Goal: Participate in discussion: Engage in conversation with other users on a specific topic

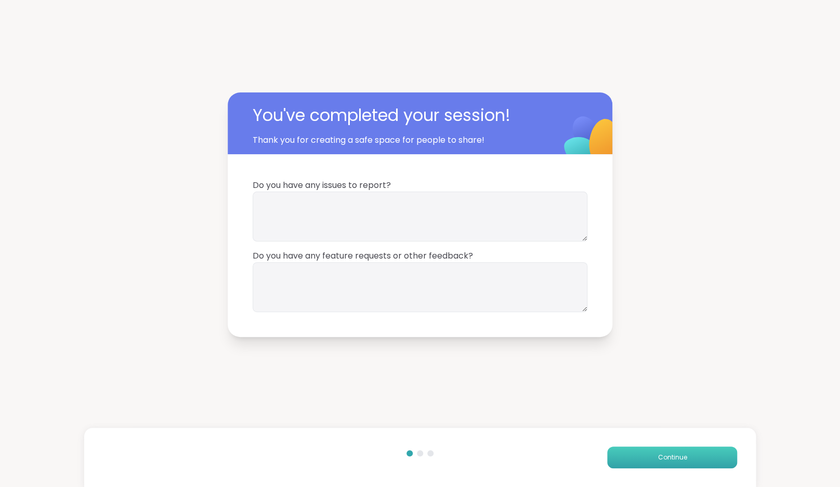
click at [685, 455] on span "Continue" at bounding box center [671, 457] width 29 height 9
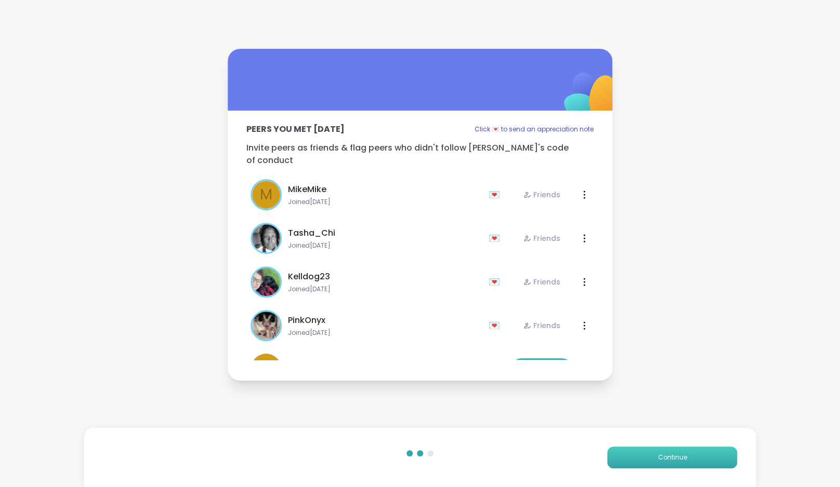
click at [685, 455] on span "Continue" at bounding box center [671, 457] width 29 height 9
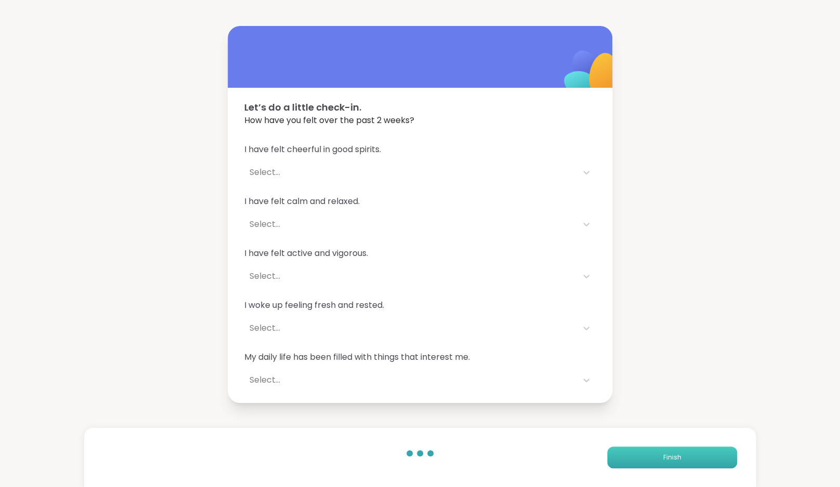
click at [698, 463] on button "Finish" at bounding box center [672, 458] width 130 height 22
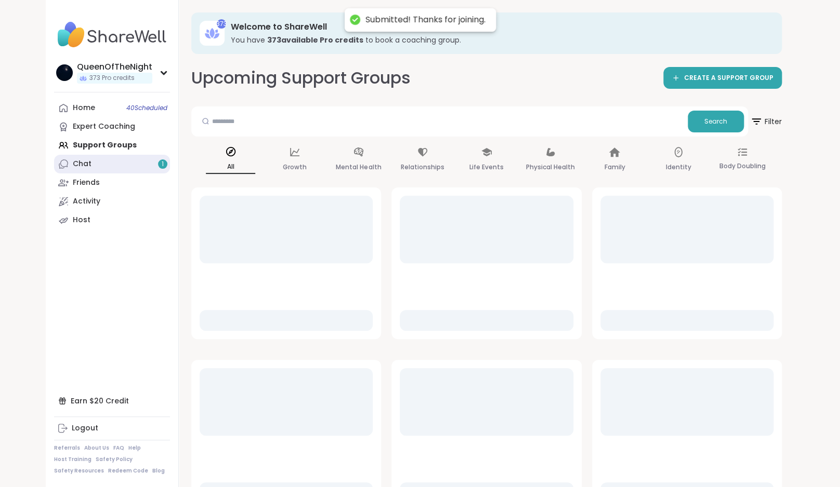
click at [130, 168] on link "Chat 1" at bounding box center [112, 164] width 116 height 19
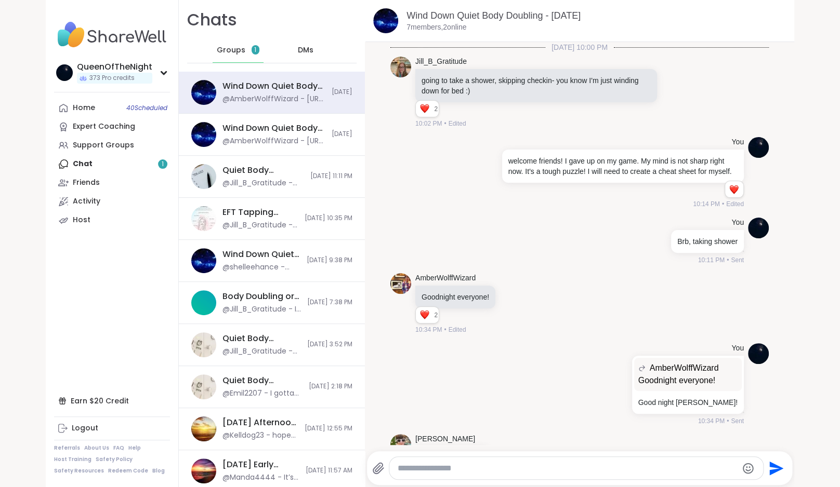
scroll to position [1442, 0]
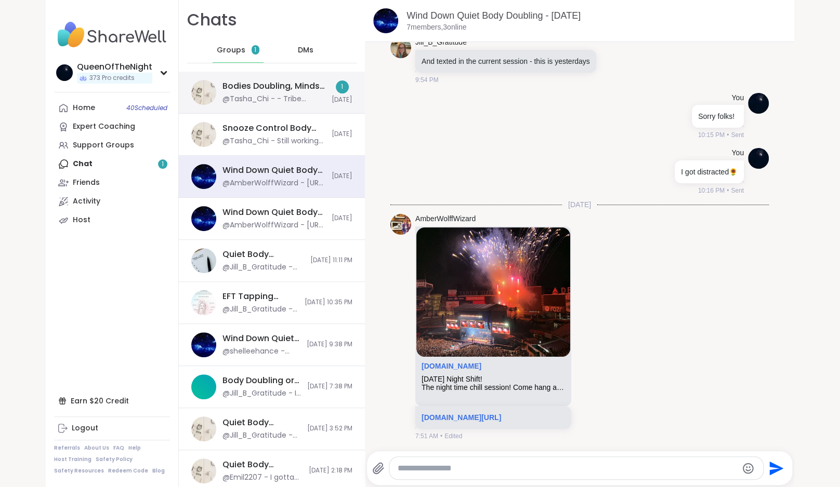
click at [268, 95] on div "@Tasha_Chi - - Tribe invoicing: Team A - Get Tasker setup to work" at bounding box center [273, 99] width 103 height 10
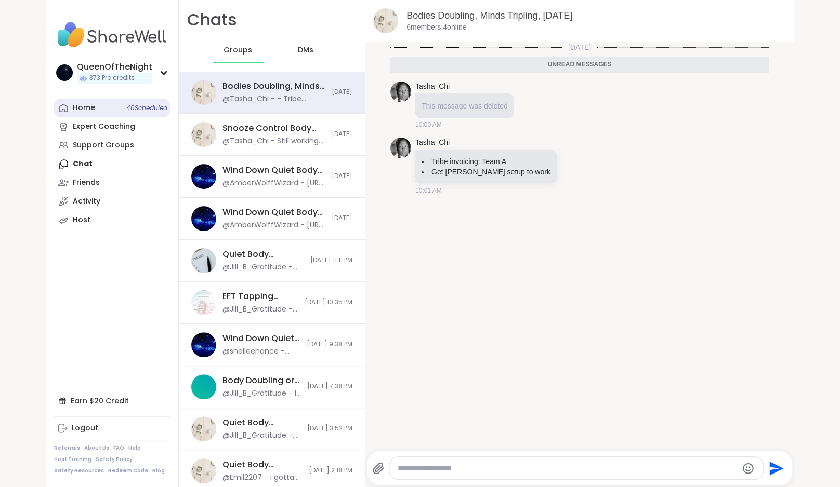
click at [110, 109] on link "Home 40 Scheduled" at bounding box center [112, 108] width 116 height 19
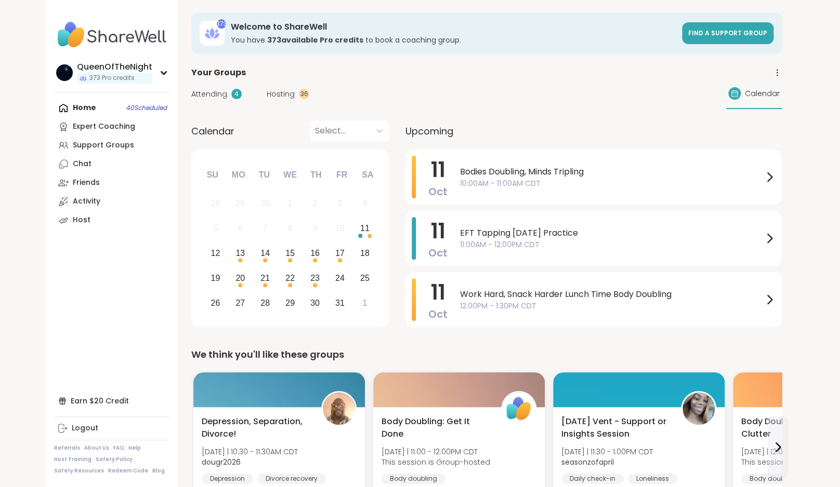
click at [288, 92] on span "Hosting" at bounding box center [281, 94] width 28 height 11
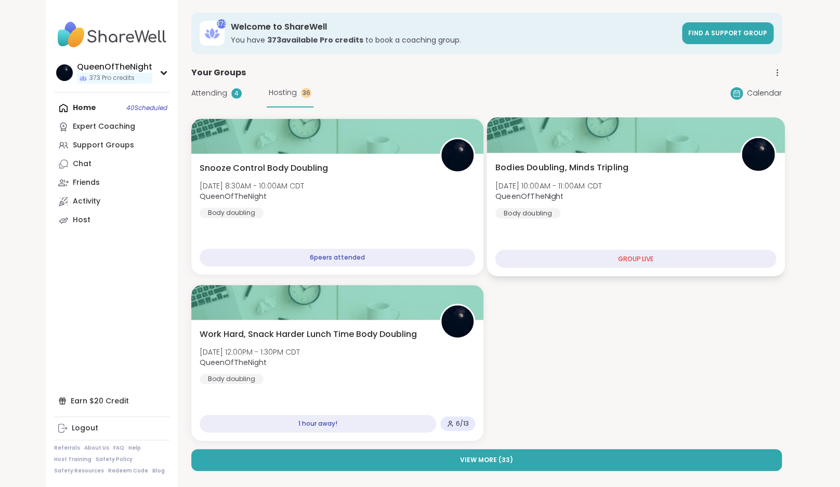
click at [619, 183] on div "Bodies Doubling, Minds Tripling Sat, Oct 11 | 10:00AM - 11:00AM CDT QueenOfTheN…" at bounding box center [635, 190] width 281 height 57
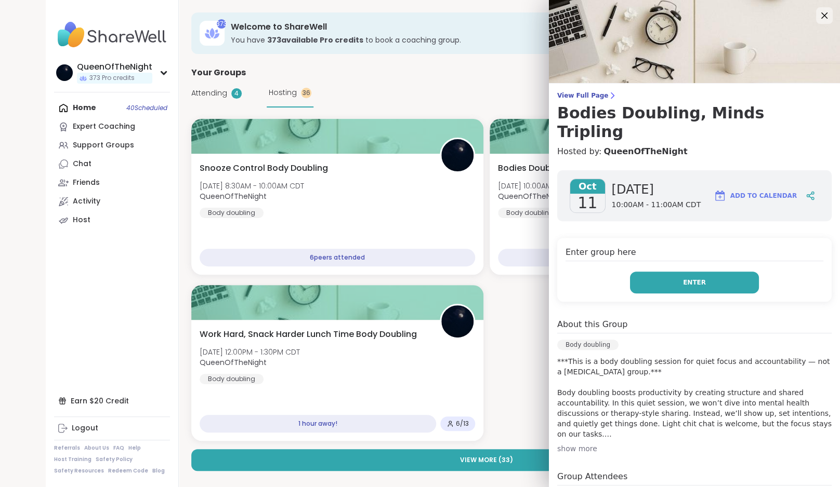
click at [671, 272] on button "Enter" at bounding box center [694, 283] width 129 height 22
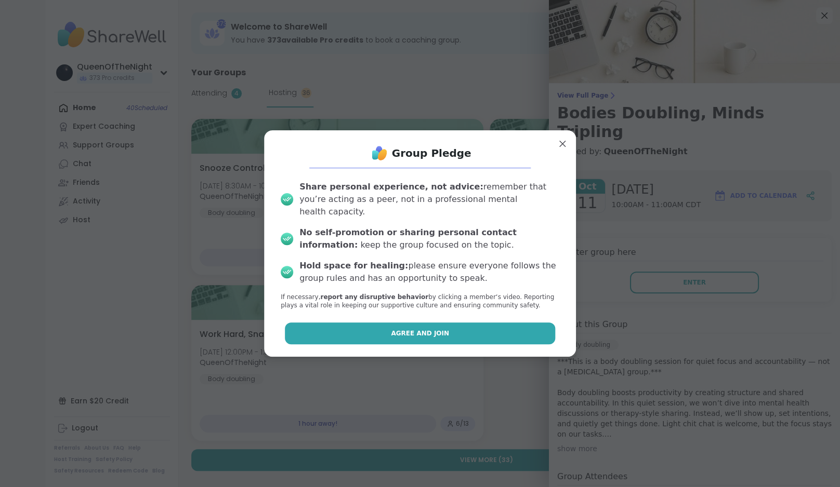
click at [418, 329] on span "Agree and Join" at bounding box center [420, 333] width 58 height 9
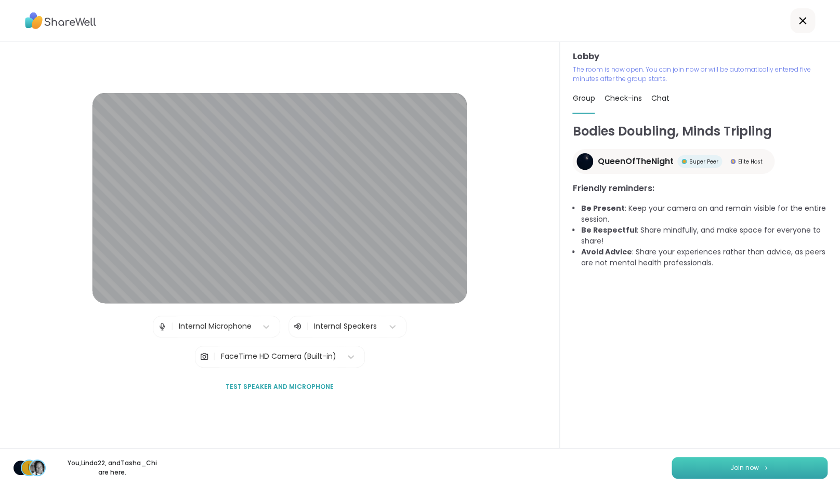
click at [710, 474] on button "Join now" at bounding box center [749, 468] width 156 height 22
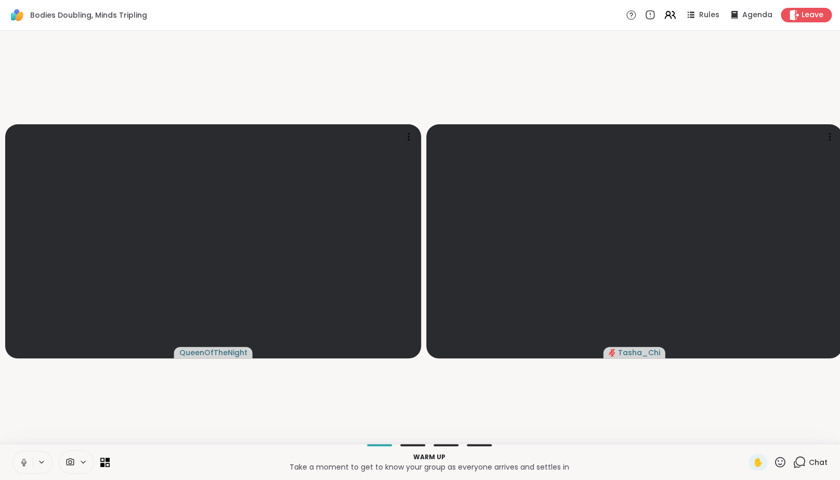
click at [288, 425] on video-player-container "QueenOfTheNight Tasha_Chi" at bounding box center [419, 237] width 827 height 404
click at [24, 473] on button at bounding box center [23, 462] width 20 height 22
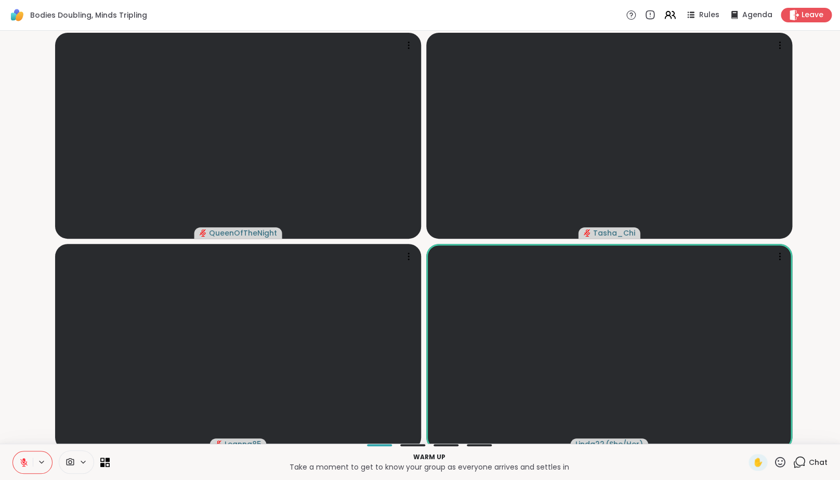
click at [24, 473] on button at bounding box center [23, 462] width 20 height 22
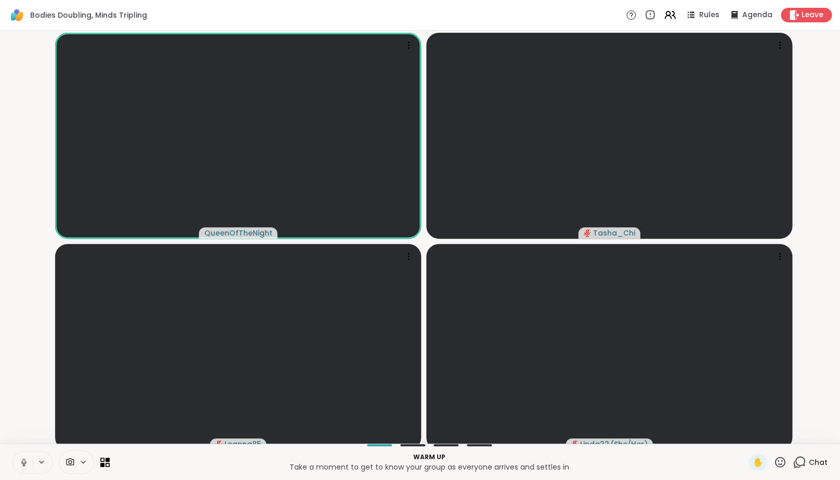
click at [25, 463] on icon at bounding box center [23, 460] width 3 height 5
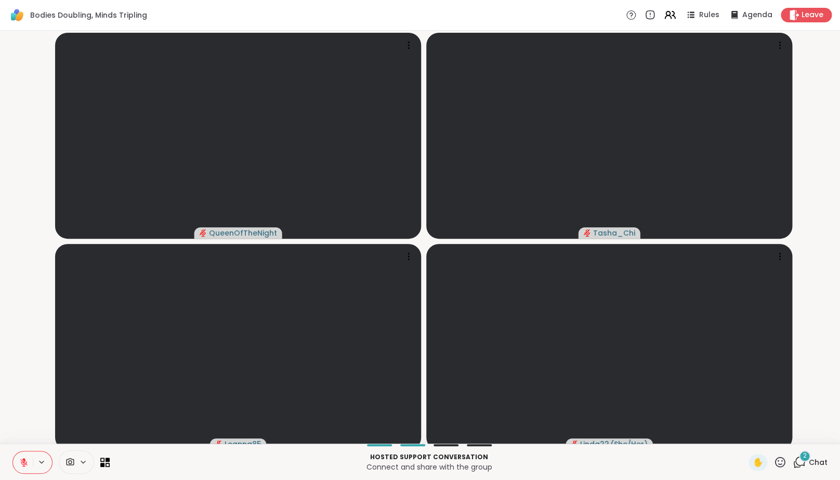
click at [797, 465] on icon at bounding box center [800, 460] width 10 height 9
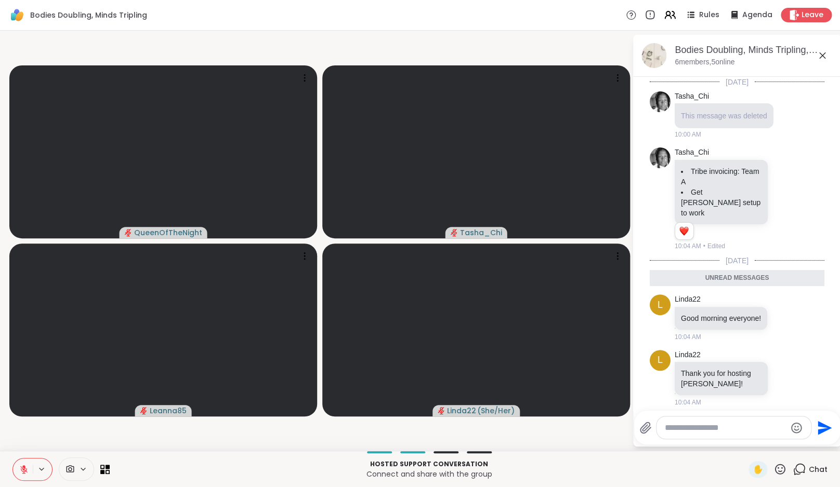
scroll to position [7, 0]
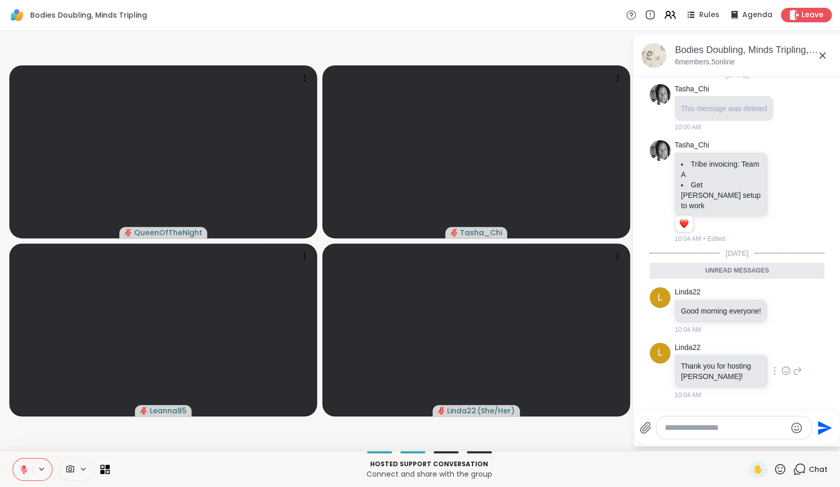
click at [783, 371] on icon at bounding box center [785, 371] width 9 height 10
click at [784, 351] on div "Select Reaction: Heart" at bounding box center [785, 354] width 9 height 9
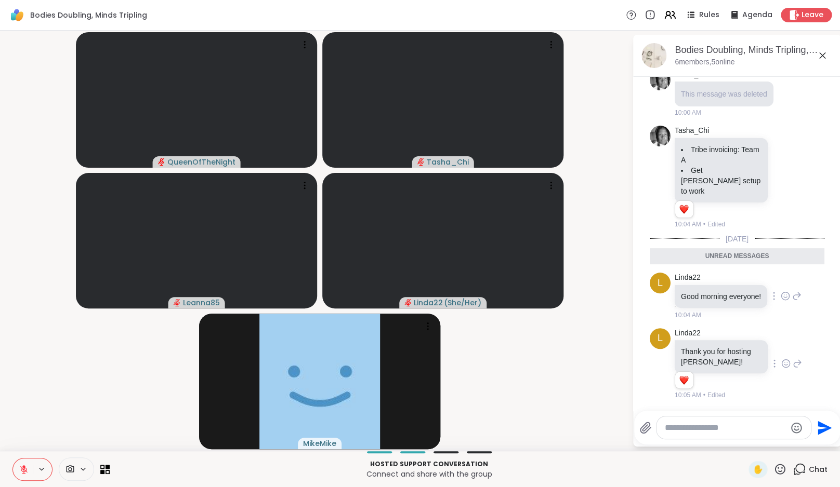
click at [786, 291] on icon at bounding box center [784, 296] width 9 height 10
click at [785, 280] on button "Select Reaction: Heart" at bounding box center [785, 279] width 21 height 21
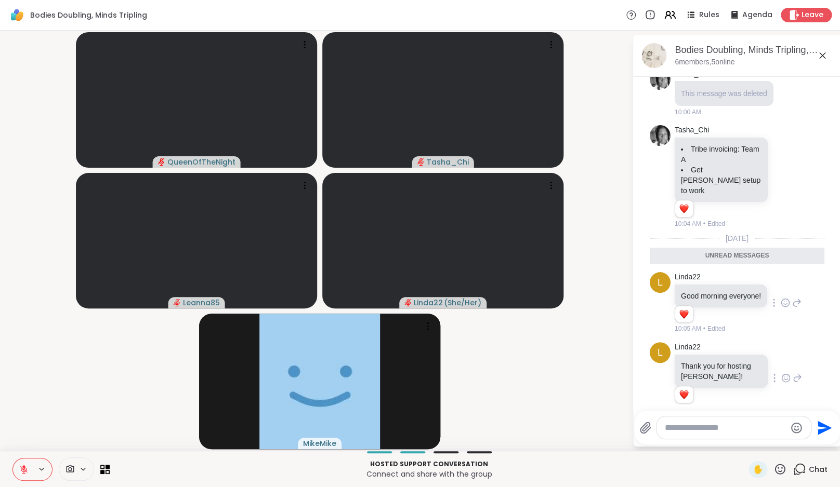
click at [825, 55] on icon at bounding box center [822, 55] width 6 height 6
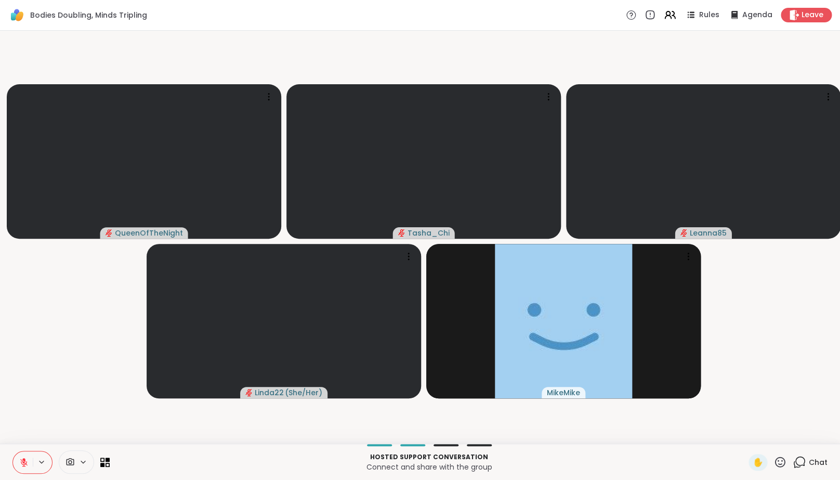
click at [26, 466] on icon at bounding box center [23, 461] width 7 height 7
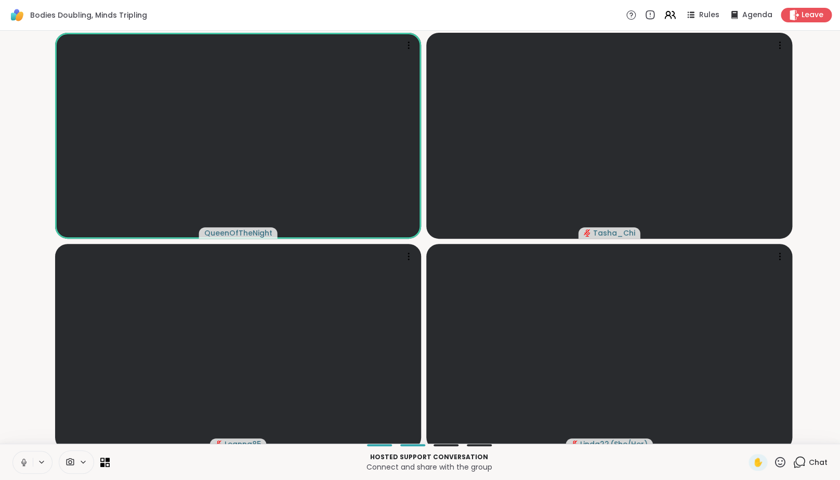
click at [22, 467] on icon at bounding box center [23, 461] width 9 height 9
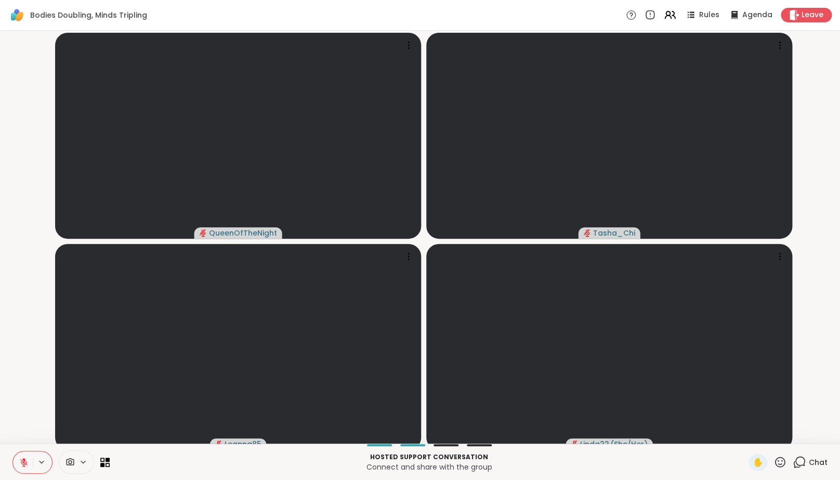
click at [25, 443] on div "QueenOfTheNight Tasha_Chi Leanna85 Linda22 ( She/Her )" at bounding box center [420, 237] width 840 height 413
click at [805, 461] on div "1" at bounding box center [804, 455] width 11 height 11
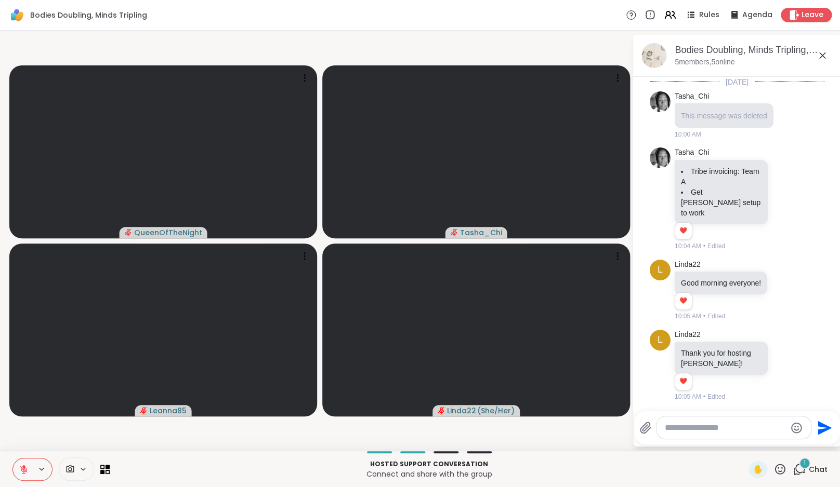
scroll to position [124, 0]
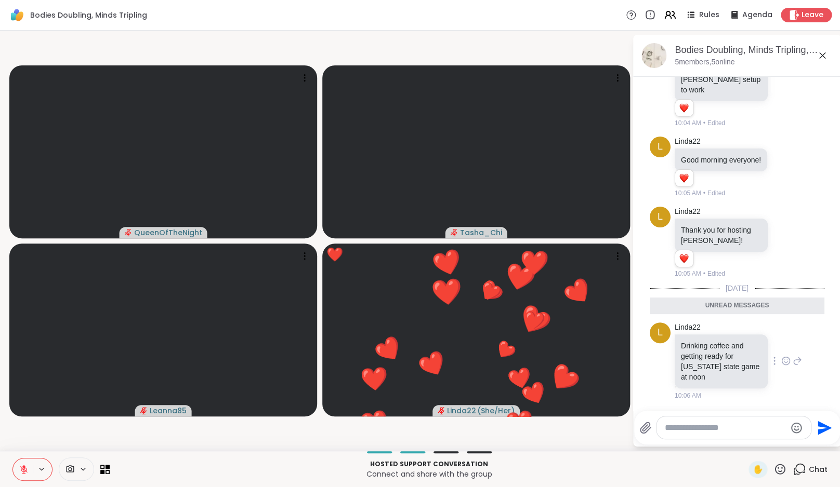
click at [781, 366] on div at bounding box center [785, 361] width 9 height 12
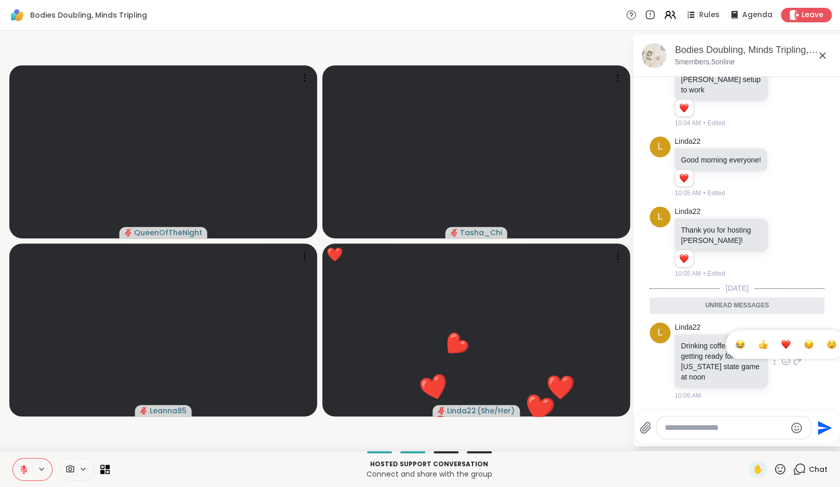
click at [782, 347] on div "Select Reaction: Heart" at bounding box center [785, 344] width 9 height 9
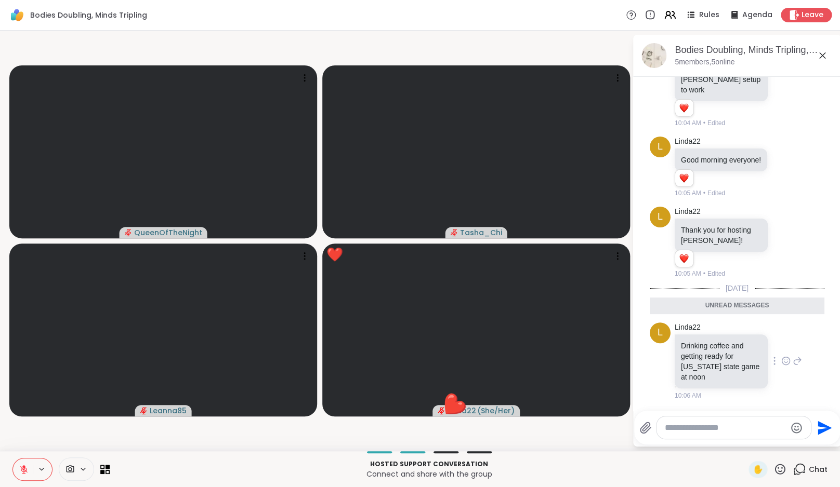
scroll to position [139, 0]
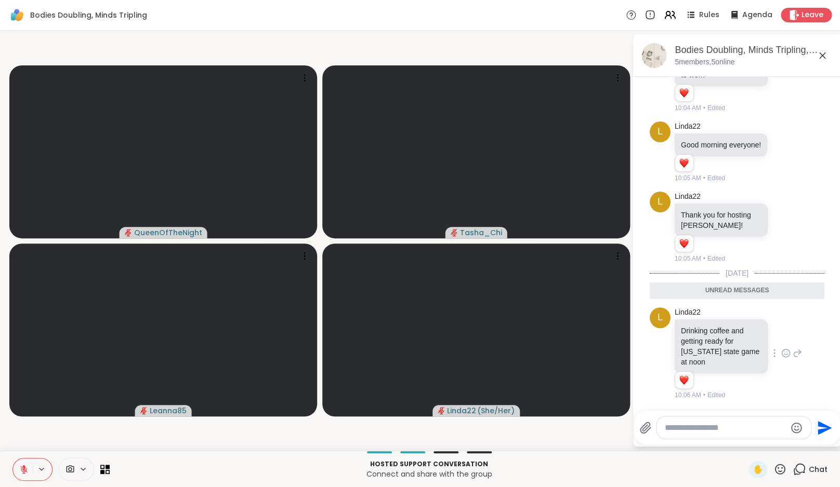
click at [14, 474] on button at bounding box center [23, 470] width 20 height 22
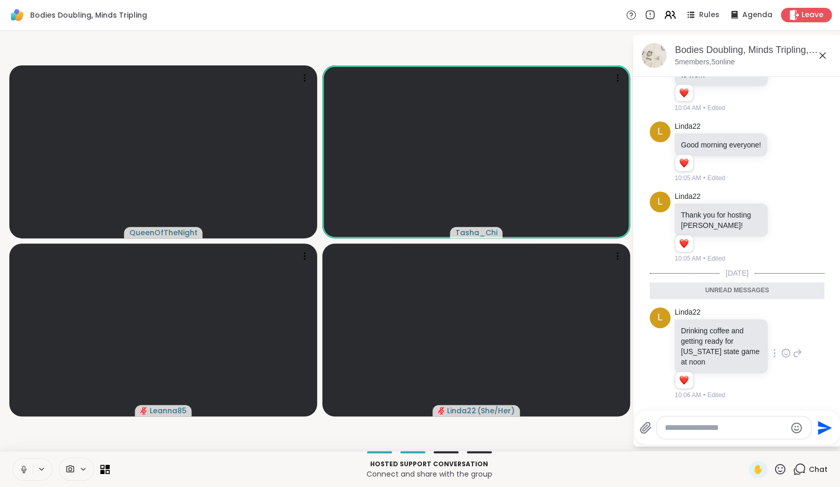
click at [182, 459] on div "Hosted support conversation Connect and share with the group" at bounding box center [429, 469] width 626 height 23
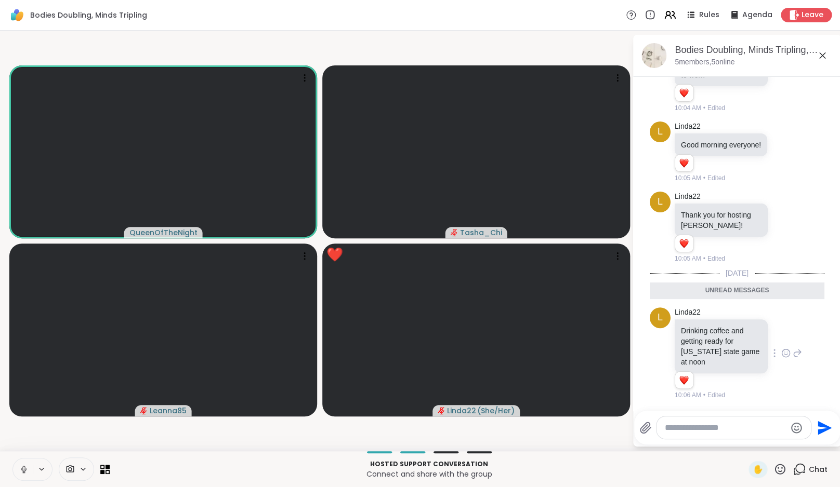
click at [24, 470] on icon at bounding box center [23, 468] width 3 height 5
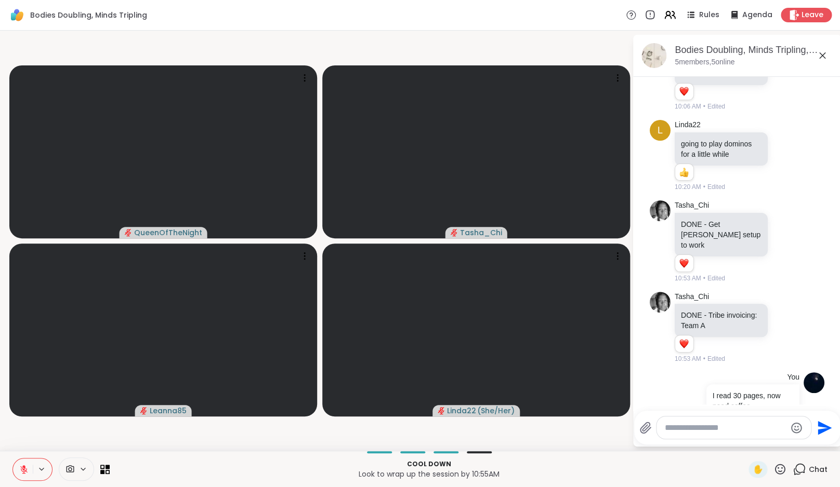
scroll to position [447, 0]
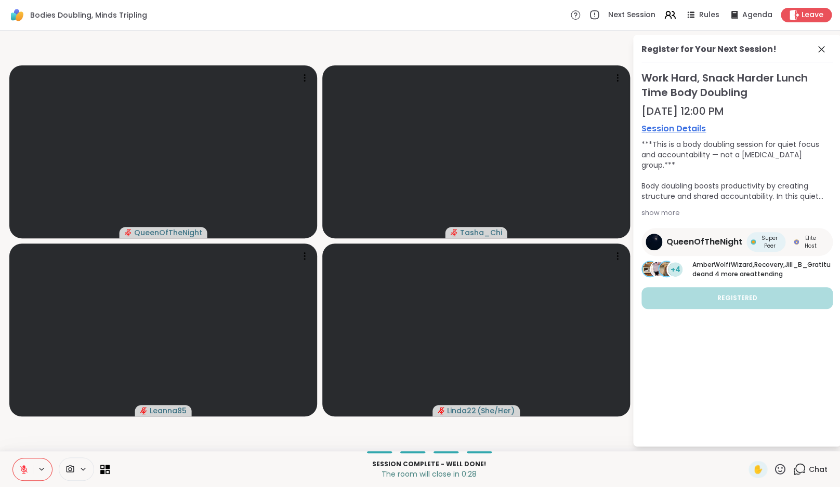
click at [21, 466] on icon at bounding box center [23, 469] width 7 height 7
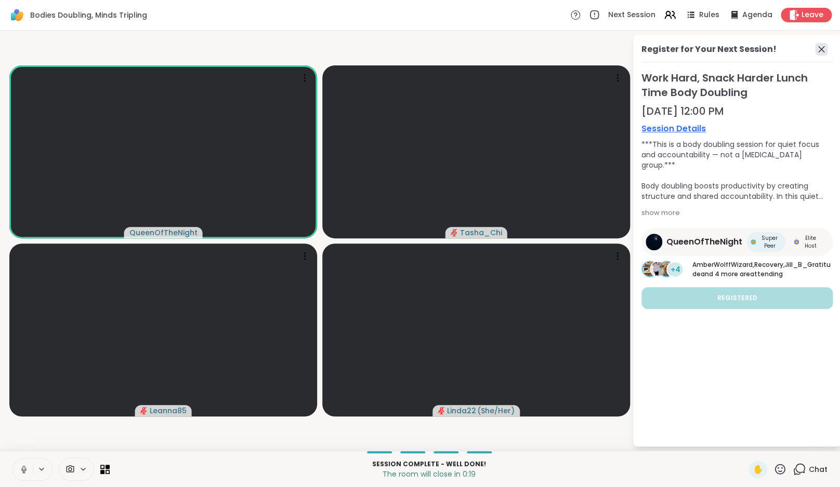
click at [827, 50] on icon at bounding box center [821, 49] width 12 height 12
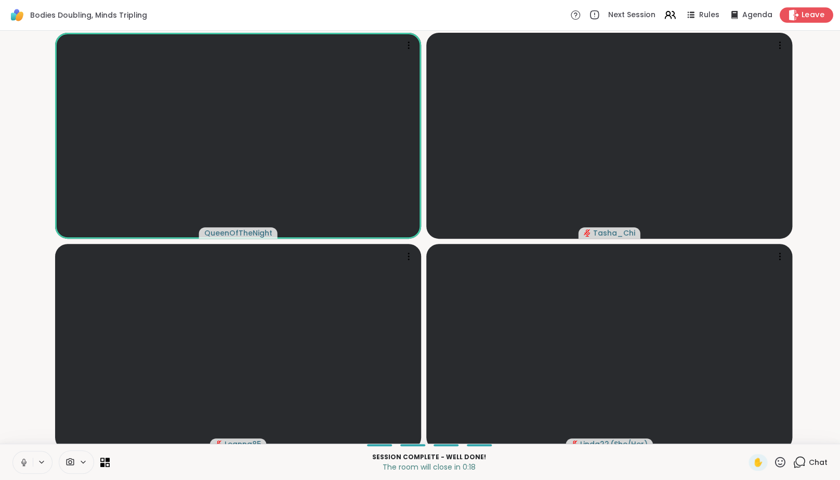
click at [815, 11] on span "Leave" at bounding box center [812, 15] width 23 height 11
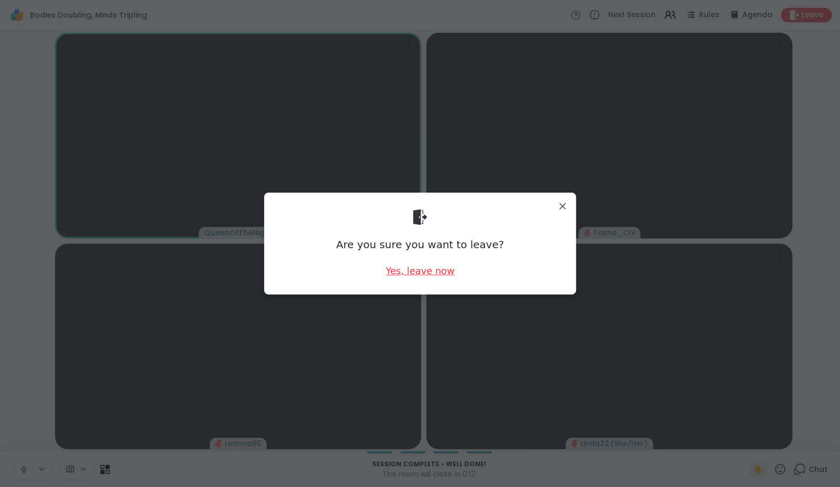
click at [424, 269] on div "Yes, leave now" at bounding box center [419, 270] width 69 height 13
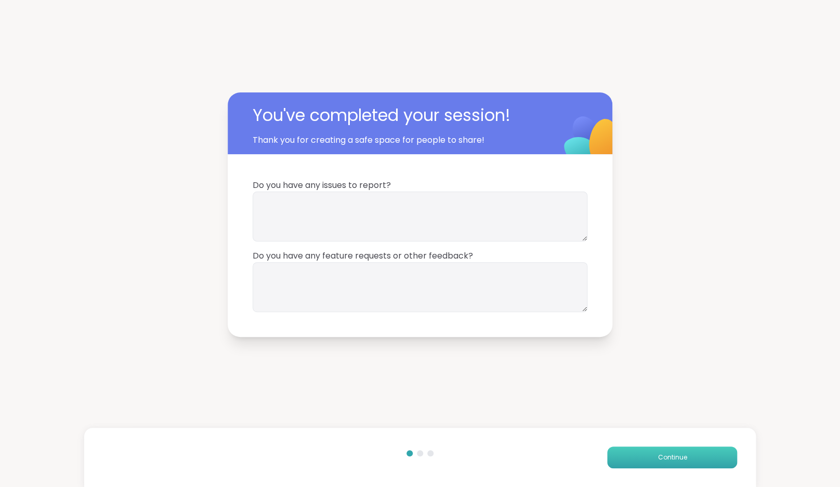
click at [694, 457] on button "Continue" at bounding box center [672, 458] width 130 height 22
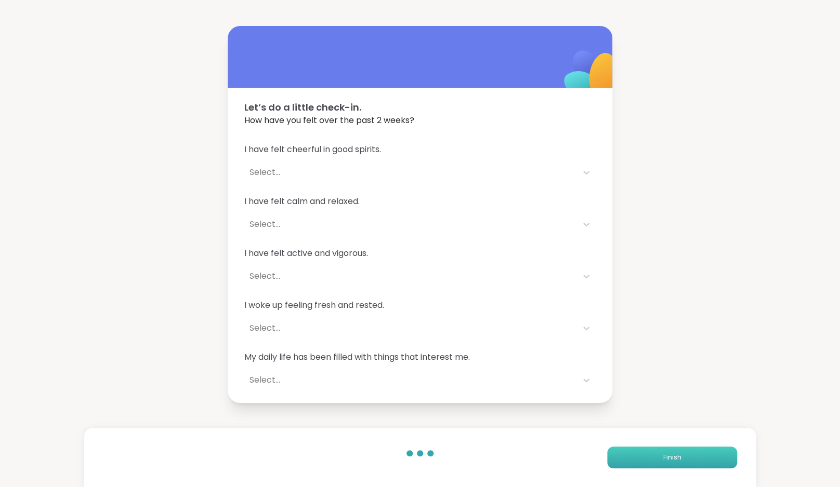
click at [694, 457] on button "Finish" at bounding box center [672, 458] width 130 height 22
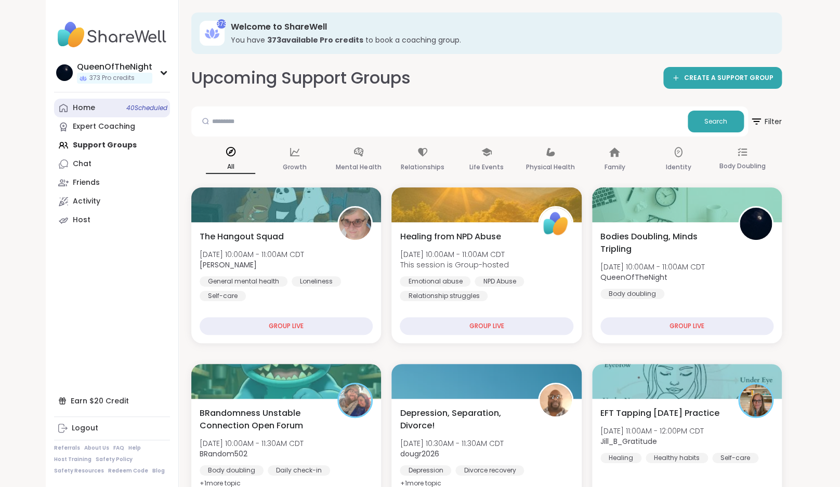
click at [116, 112] on link "Home 40 Scheduled" at bounding box center [112, 108] width 116 height 19
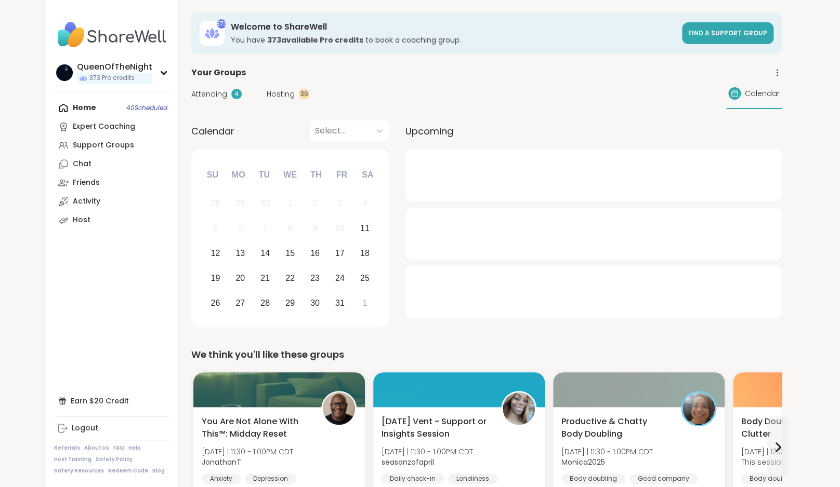
click at [202, 99] on span "Attending" at bounding box center [209, 94] width 36 height 11
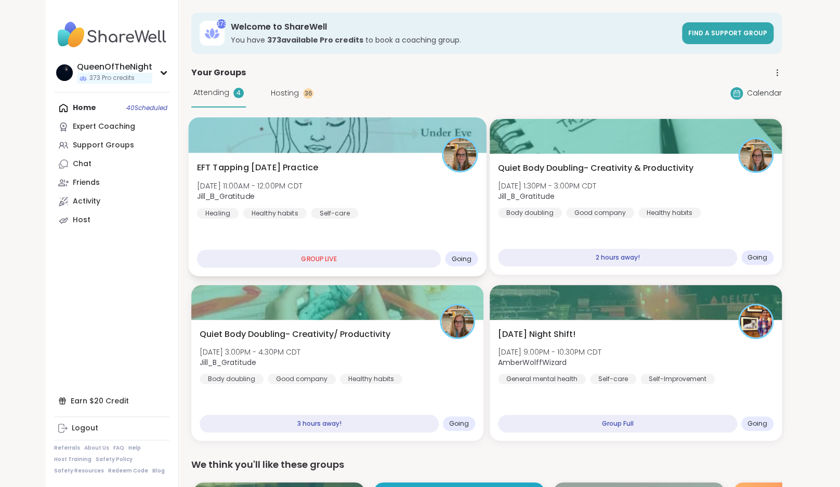
click at [379, 210] on div "EFT Tapping Saturday Practice Sat, Oct 11 | 11:00AM - 12:00PM CDT Jill_B_Gratit…" at bounding box center [337, 190] width 281 height 57
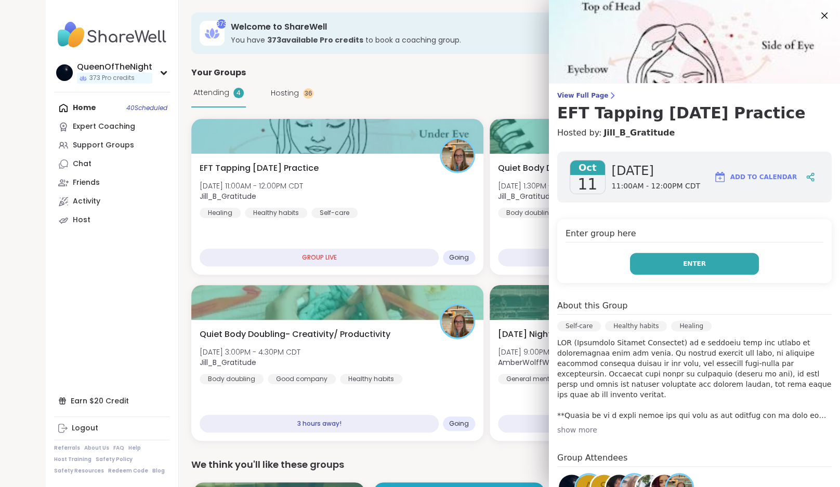
click at [709, 255] on button "Enter" at bounding box center [694, 264] width 129 height 22
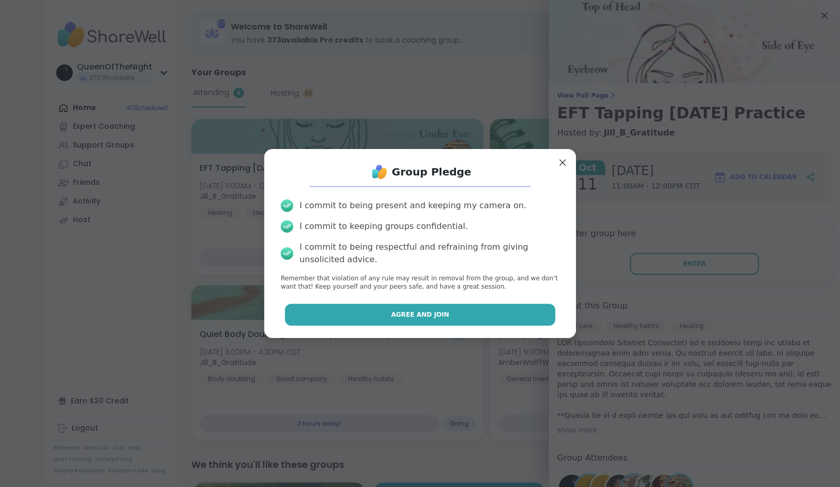
click at [425, 314] on span "Agree and Join" at bounding box center [420, 314] width 58 height 9
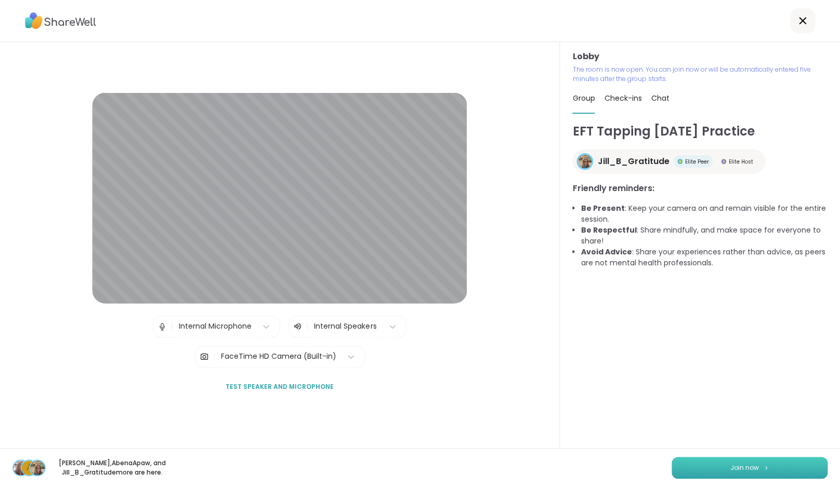
click at [747, 475] on button "Join now" at bounding box center [749, 468] width 156 height 22
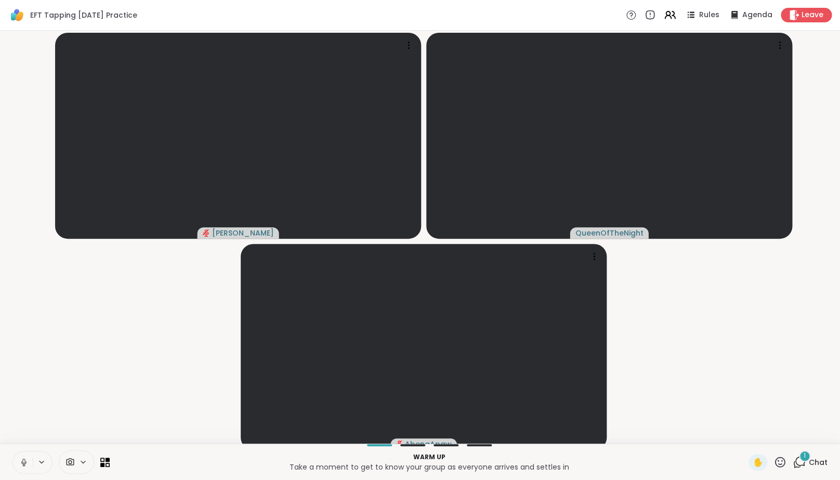
click at [23, 460] on button at bounding box center [23, 462] width 20 height 22
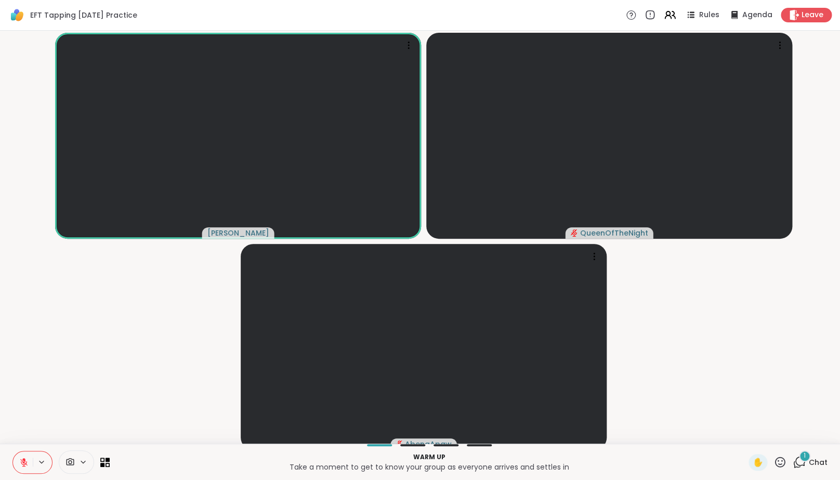
click at [24, 466] on icon at bounding box center [23, 461] width 7 height 7
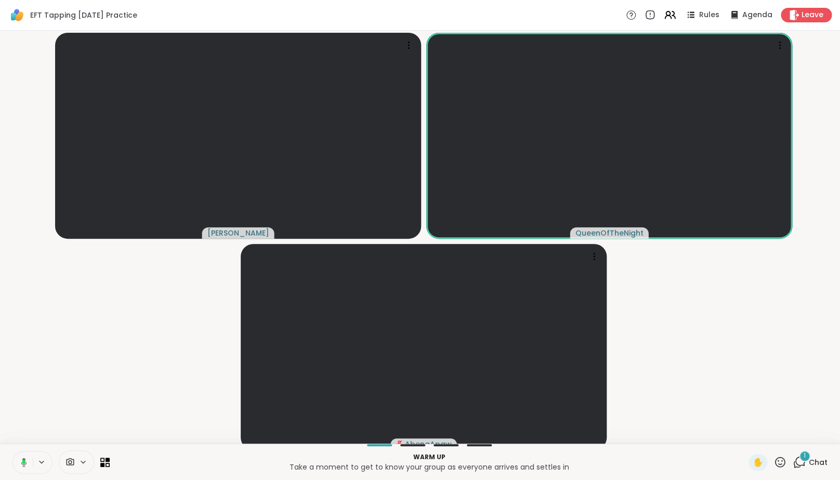
click at [51, 410] on video-player-container "dodi QueenOfTheNight AbenaApaw" at bounding box center [419, 237] width 827 height 404
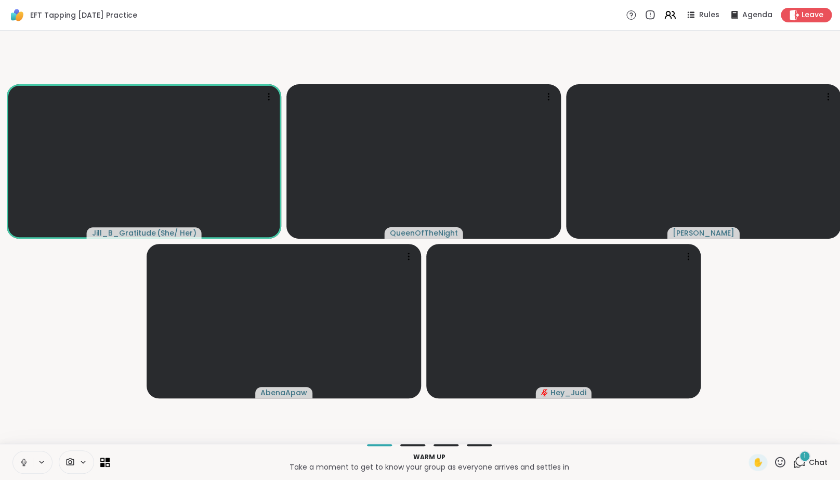
click at [797, 467] on icon at bounding box center [798, 461] width 13 height 13
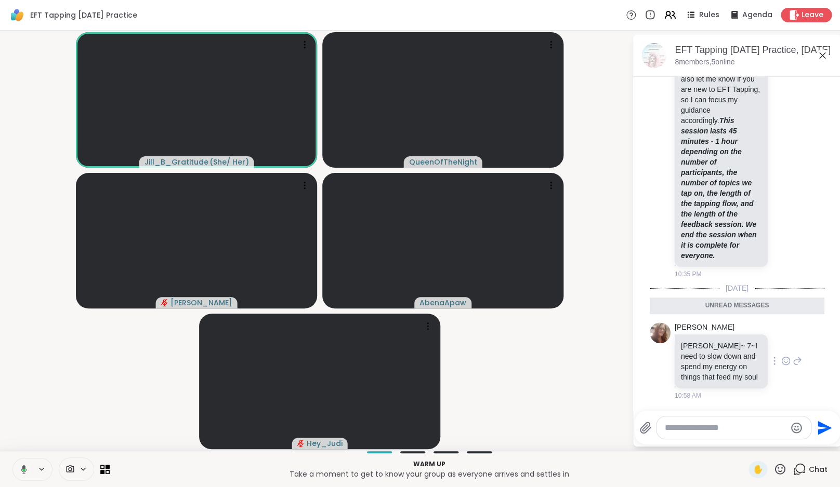
scroll to position [430, 0]
click at [706, 420] on div at bounding box center [733, 428] width 154 height 22
click at [708, 429] on textarea "Type your message" at bounding box center [724, 428] width 121 height 10
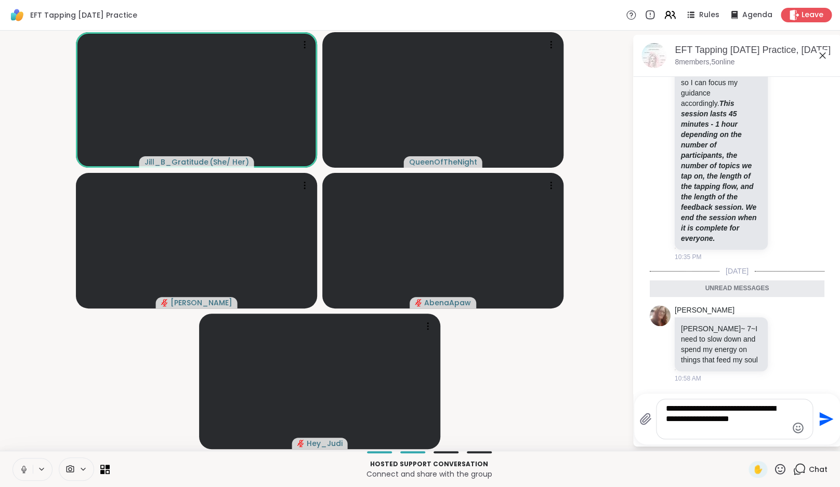
drag, startPoint x: 712, startPoint y: 422, endPoint x: 739, endPoint y: 436, distance: 30.2
click at [739, 435] on textarea "**********" at bounding box center [726, 419] width 121 height 31
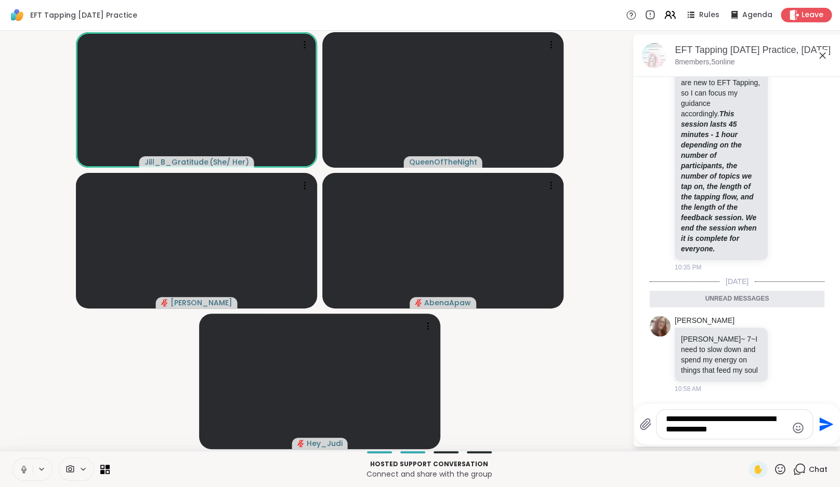
type textarea "**********"
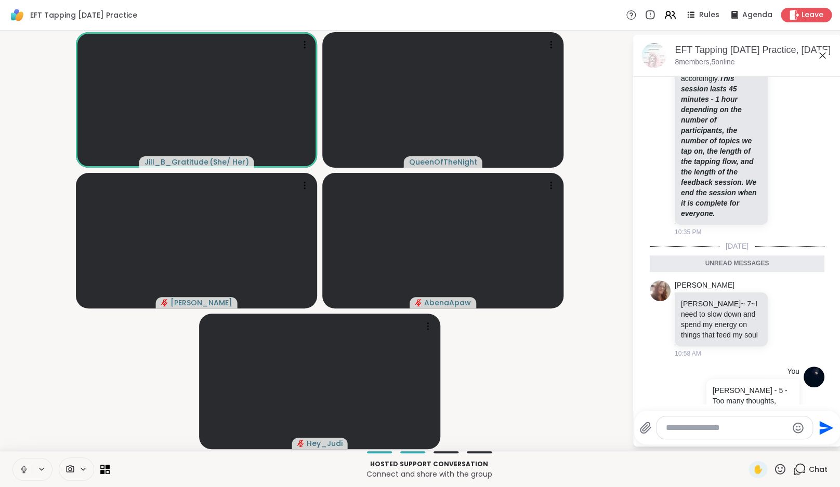
scroll to position [482, 0]
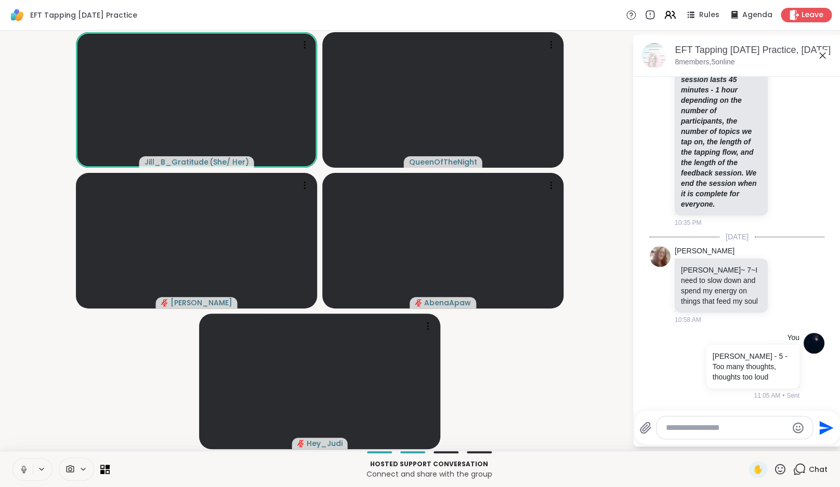
click at [26, 469] on icon at bounding box center [23, 469] width 5 height 3
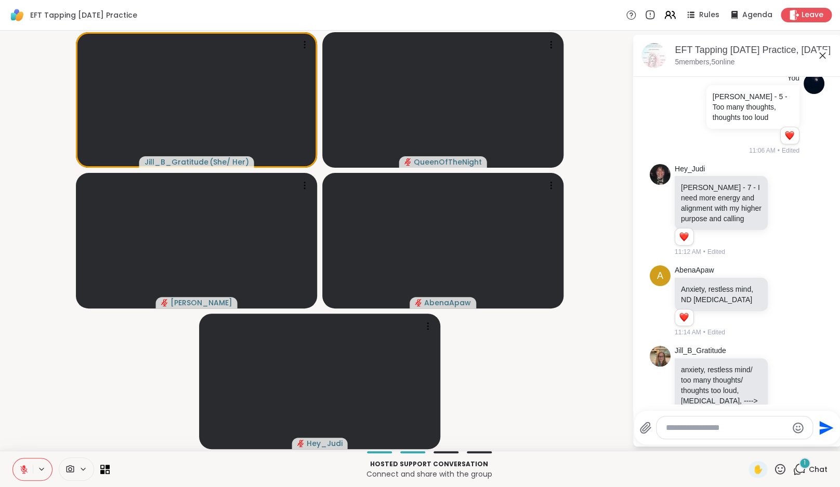
scroll to position [858, 0]
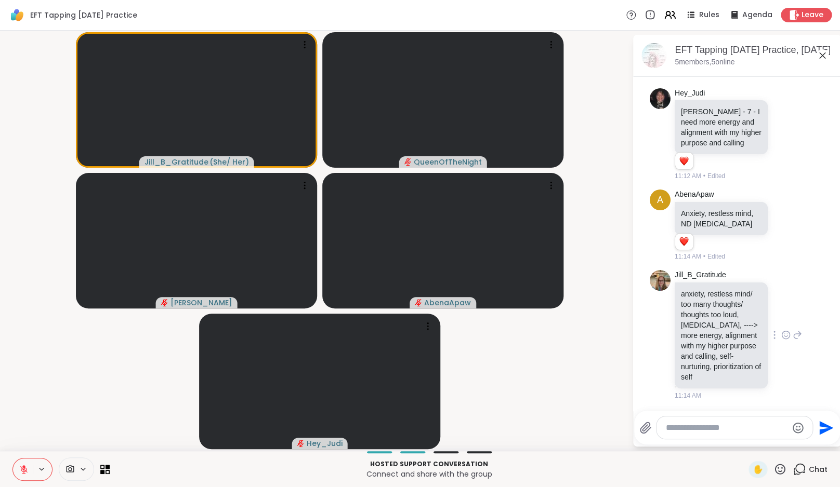
click at [783, 330] on icon at bounding box center [785, 335] width 9 height 10
click at [783, 314] on div "Select Reaction: Heart" at bounding box center [785, 318] width 9 height 9
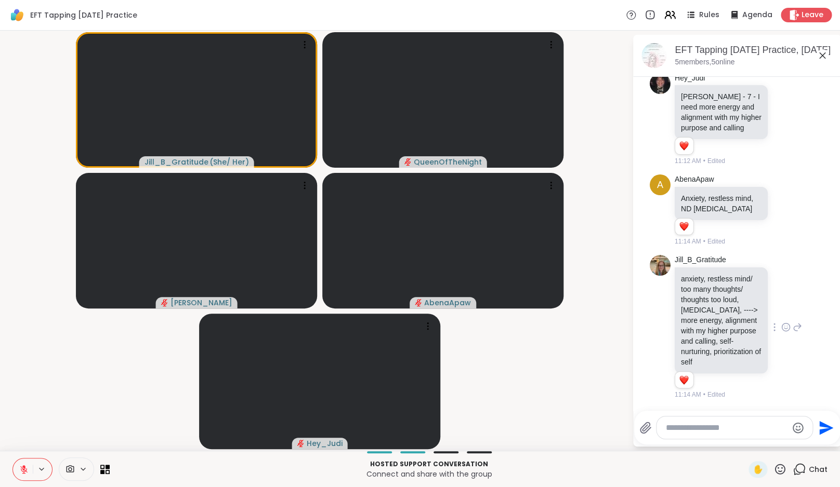
scroll to position [873, 0]
click at [578, 374] on video-player-container "Jill_B_Gratitude ( She/ Her ) QueenOfTheNight dodi AbenaApaw Hey_Judi" at bounding box center [315, 241] width 619 height 412
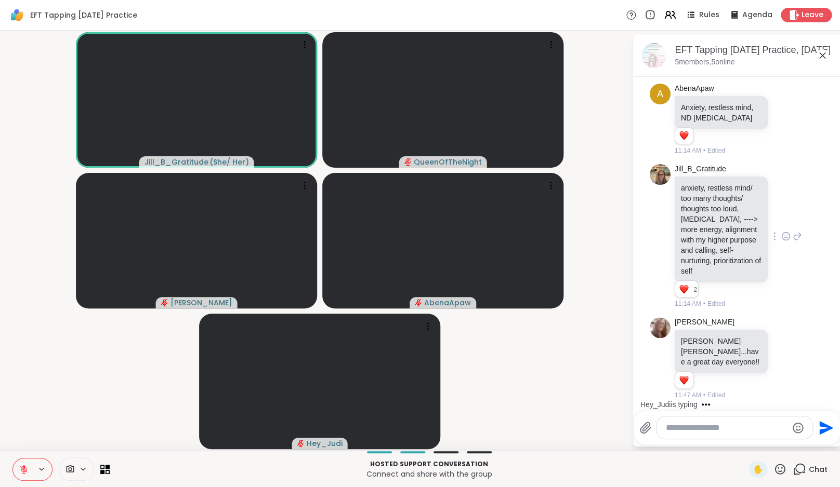
scroll to position [954, 0]
click at [726, 433] on div at bounding box center [734, 428] width 156 height 22
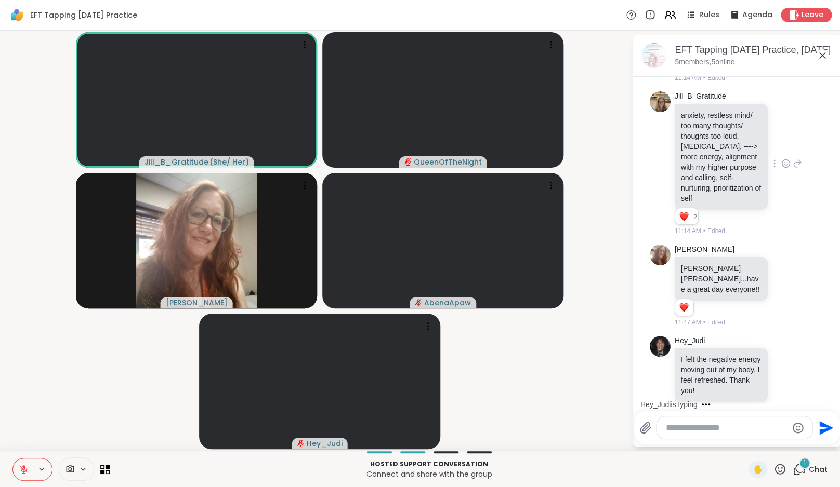
click at [726, 427] on textarea "Type your message" at bounding box center [726, 428] width 121 height 10
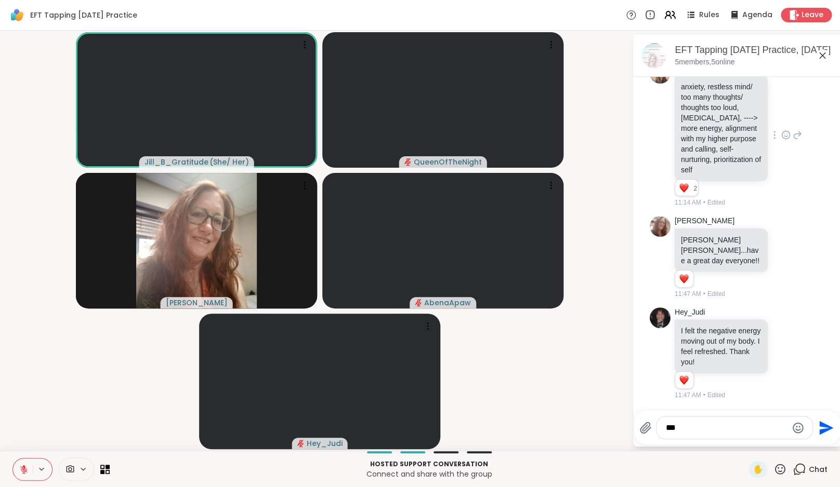
scroll to position [1066, 0]
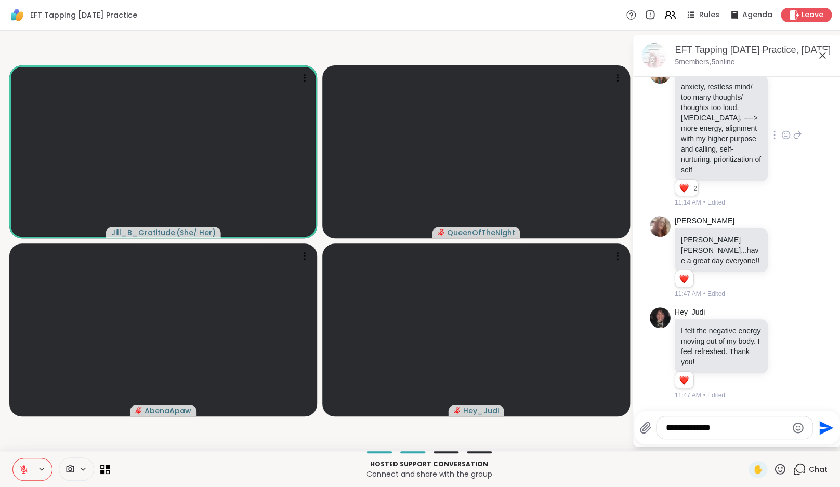
type textarea "**********"
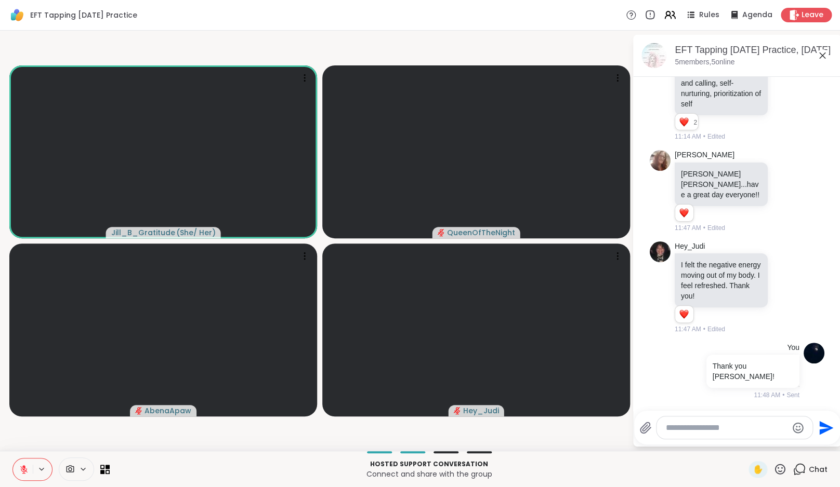
scroll to position [1121, 0]
click at [808, 9] on div "Leave" at bounding box center [806, 14] width 54 height 15
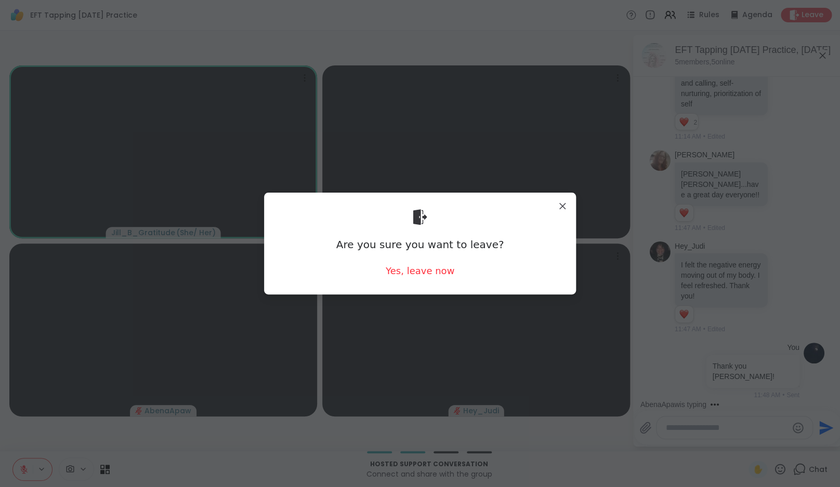
scroll to position [1136, 0]
click at [402, 270] on div "Yes, leave now" at bounding box center [419, 270] width 69 height 13
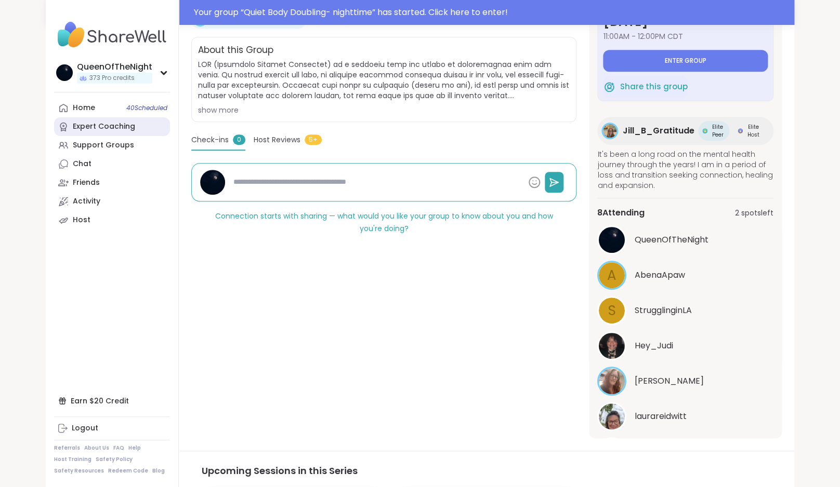
scroll to position [97, 0]
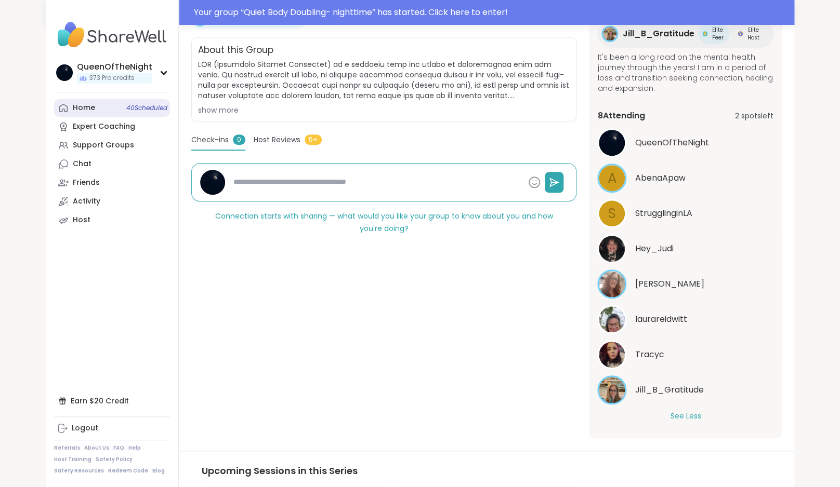
click at [108, 105] on link "Home 40 Scheduled" at bounding box center [112, 108] width 116 height 19
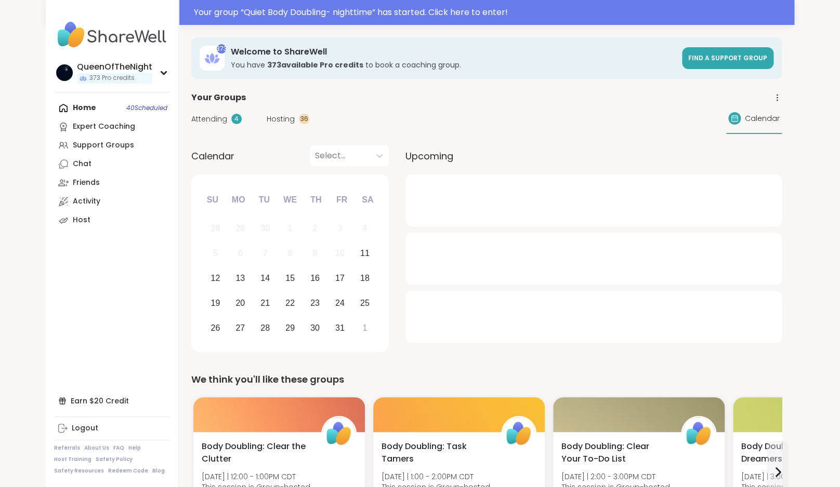
click at [299, 119] on div "36" at bounding box center [304, 119] width 10 height 10
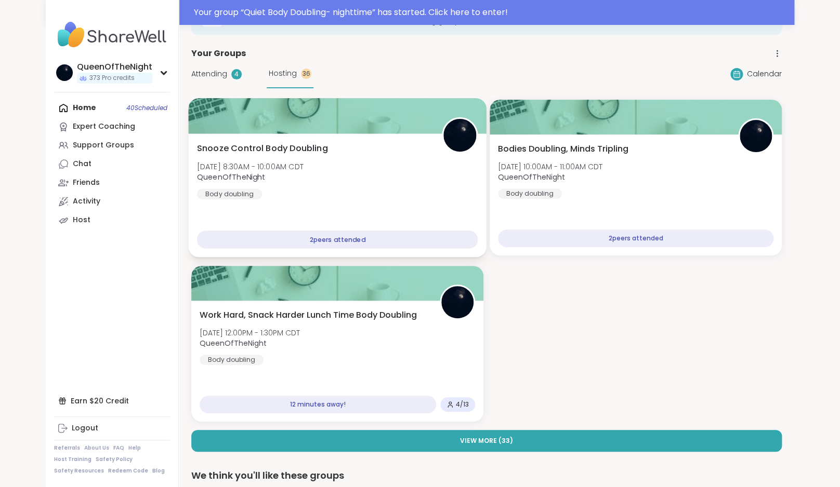
scroll to position [46, 0]
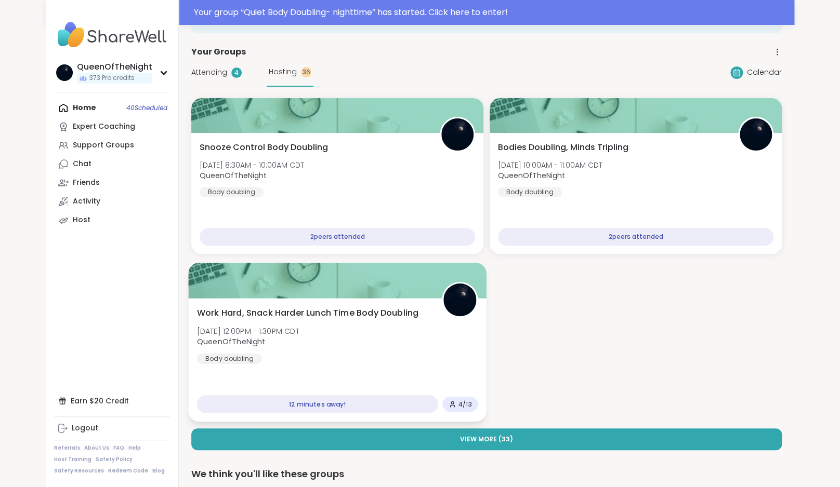
click at [395, 325] on div "Work Hard, Snack Harder Lunch Time Body Doubling [DATE] 12:00PM - 1:30PM CDT Qu…" at bounding box center [337, 335] width 281 height 57
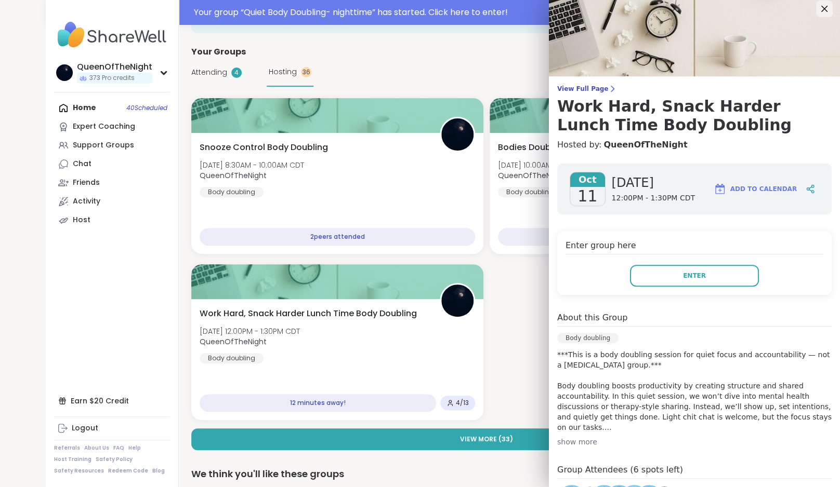
scroll to position [0, 0]
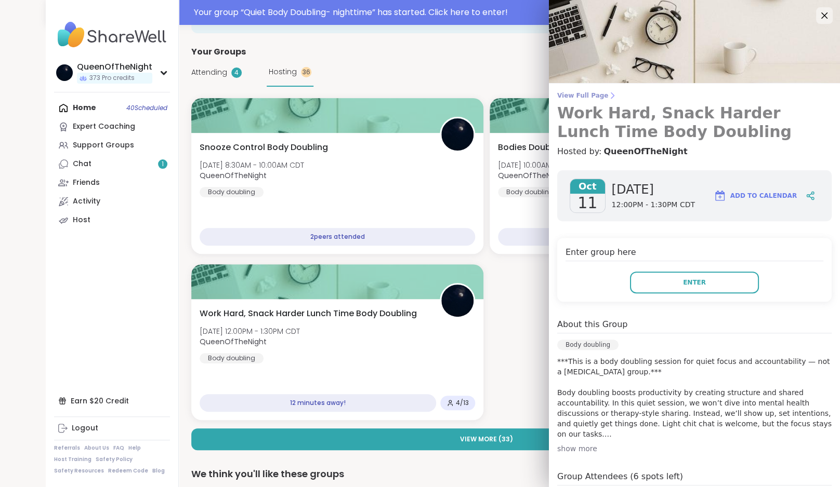
click at [592, 92] on span "View Full Page" at bounding box center [694, 95] width 274 height 8
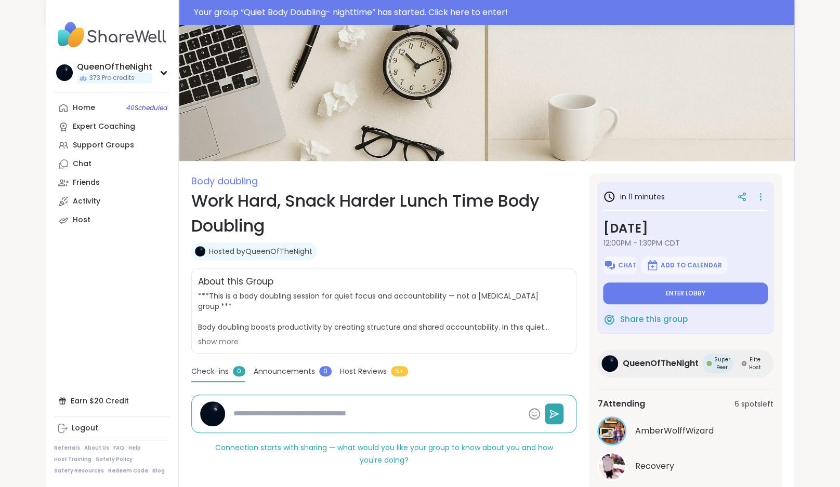
scroll to position [92, 0]
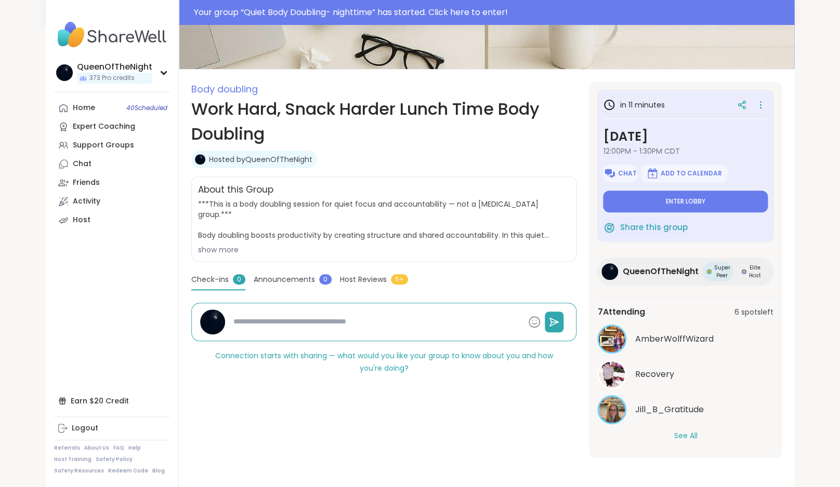
click at [690, 433] on button "See All" at bounding box center [684, 436] width 23 height 11
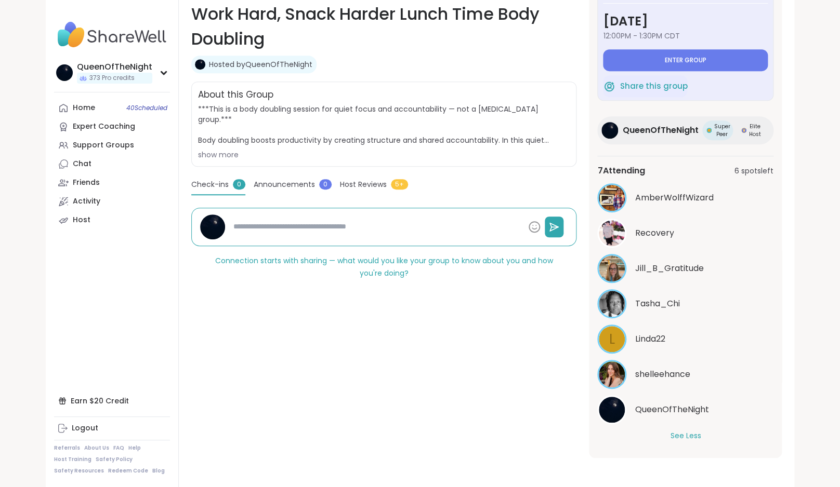
scroll to position [0, 0]
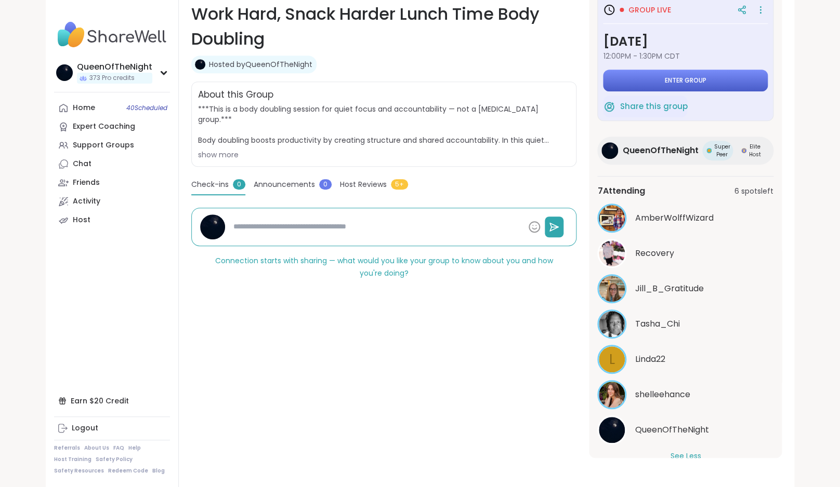
click at [660, 82] on button "Enter group" at bounding box center [685, 81] width 165 height 22
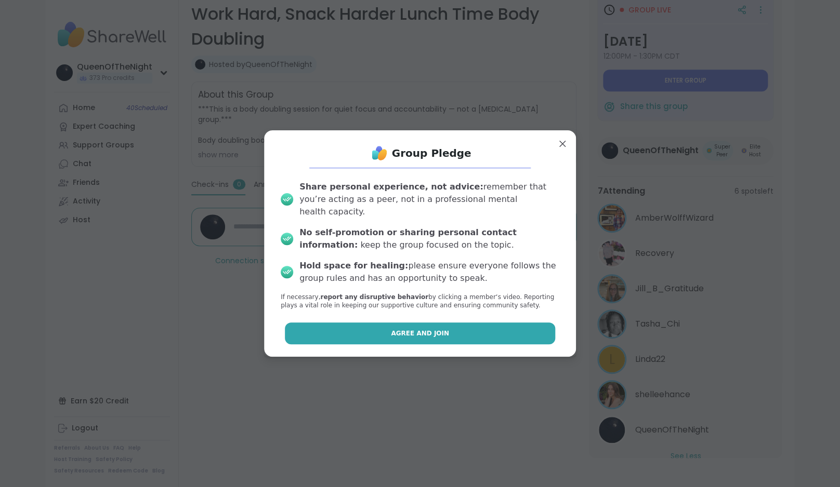
click at [387, 334] on button "Agree and Join" at bounding box center [420, 334] width 271 height 22
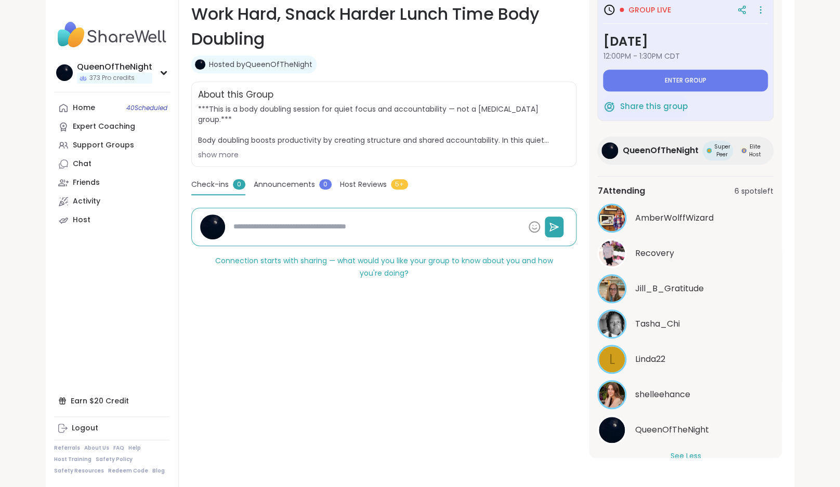
type textarea "*"
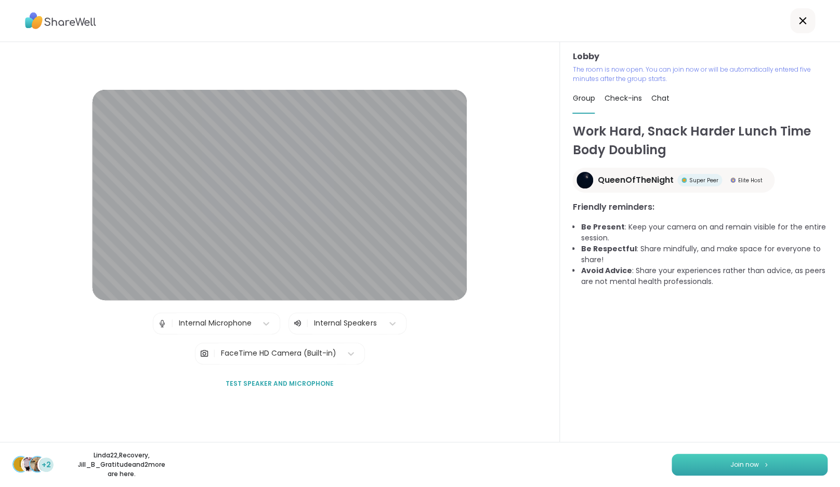
click at [738, 470] on span "Join now" at bounding box center [744, 464] width 29 height 9
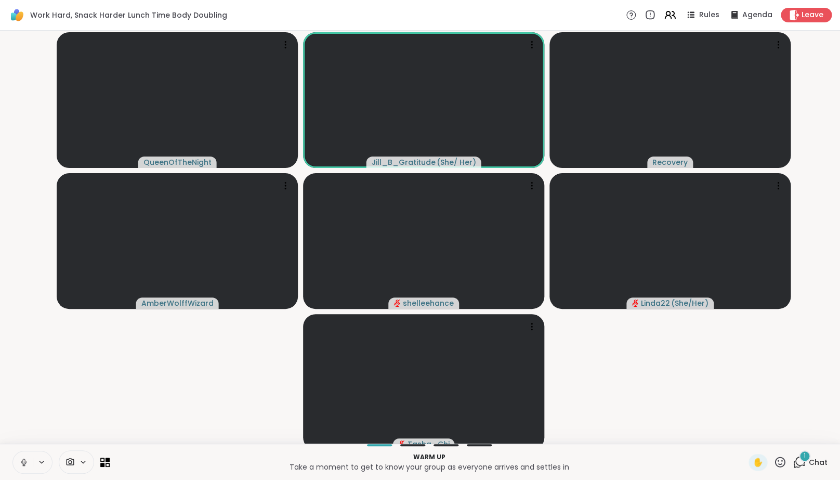
click at [805, 468] on icon at bounding box center [798, 461] width 13 height 13
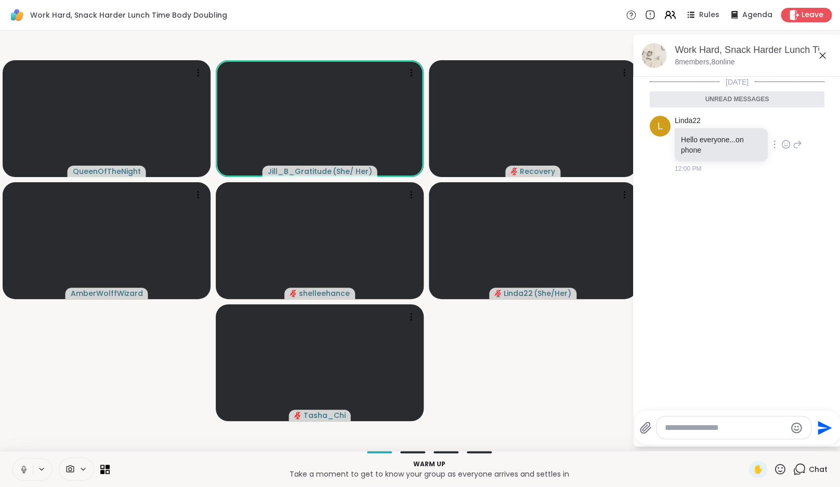
click at [787, 145] on icon at bounding box center [785, 145] width 3 height 1
click at [790, 129] on div "Select Reaction: Heart" at bounding box center [785, 127] width 9 height 9
click at [799, 152] on icon at bounding box center [796, 151] width 9 height 12
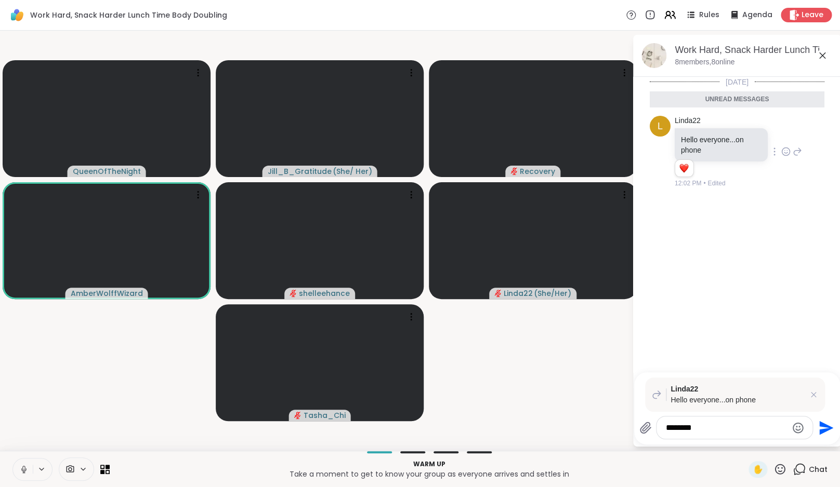
type textarea "*********"
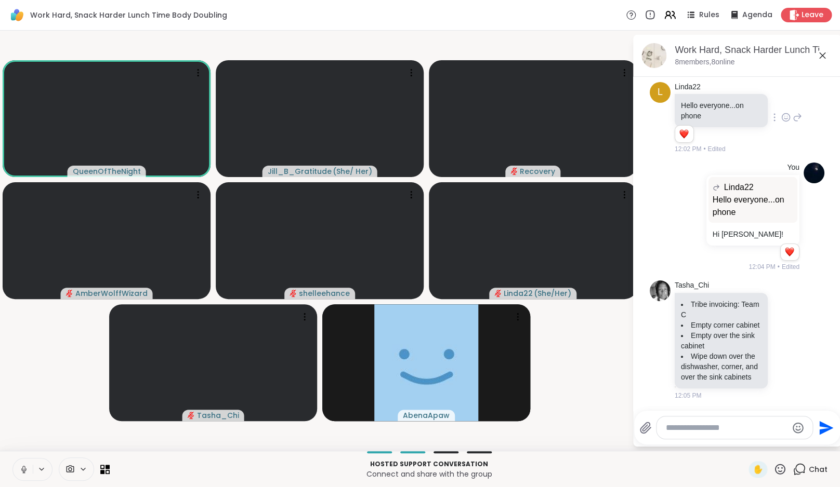
scroll to position [58, 0]
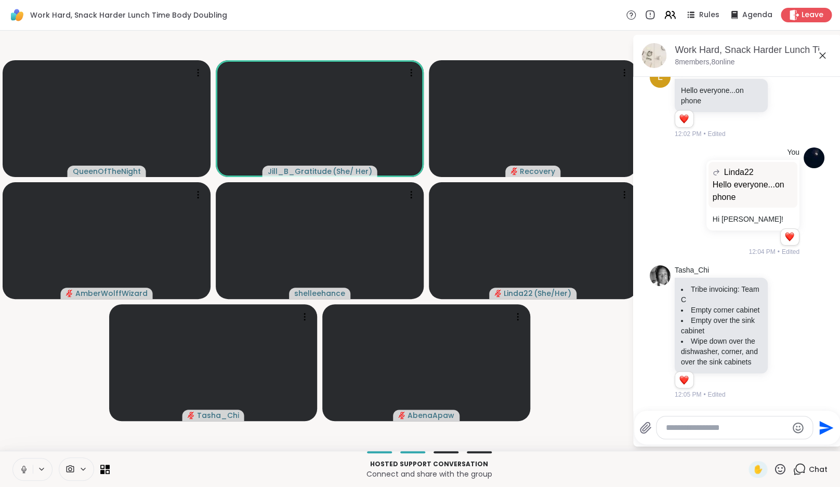
click at [25, 471] on icon at bounding box center [23, 469] width 9 height 9
click at [27, 440] on video-player-container "QueenOfTheNight Jill_B_Gratitude ( She/ Her ) Recovery AmberWolffWizard shellee…" at bounding box center [315, 241] width 619 height 412
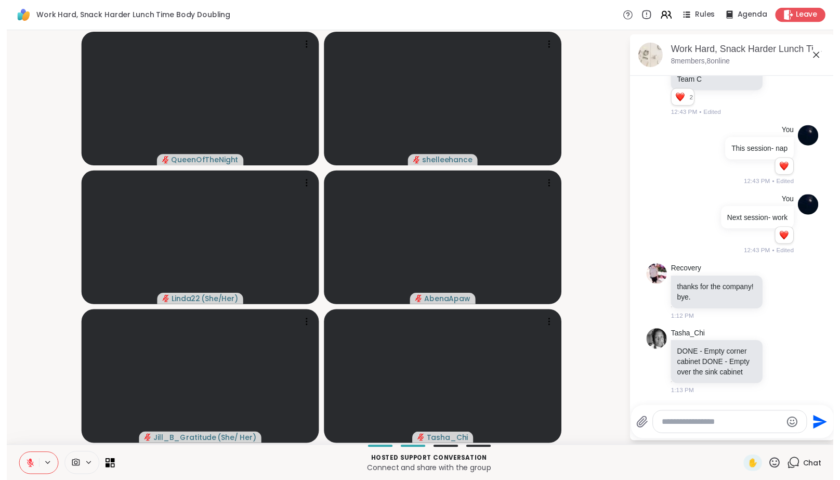
scroll to position [446, 0]
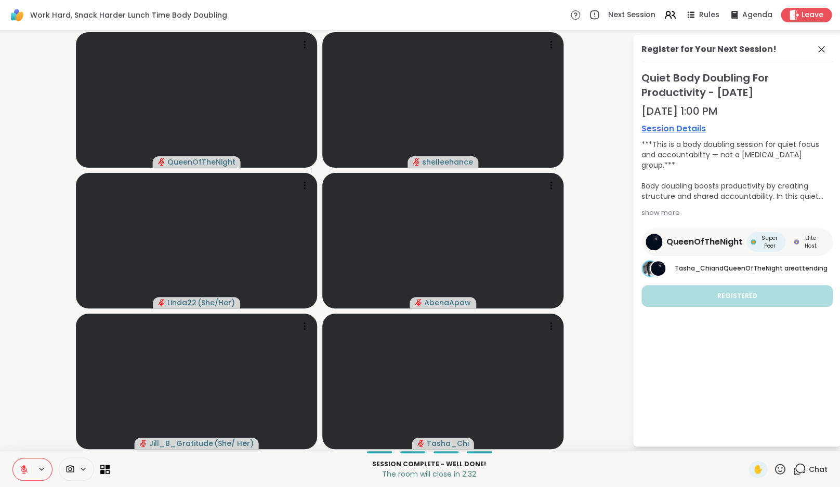
click at [23, 468] on icon at bounding box center [23, 469] width 9 height 9
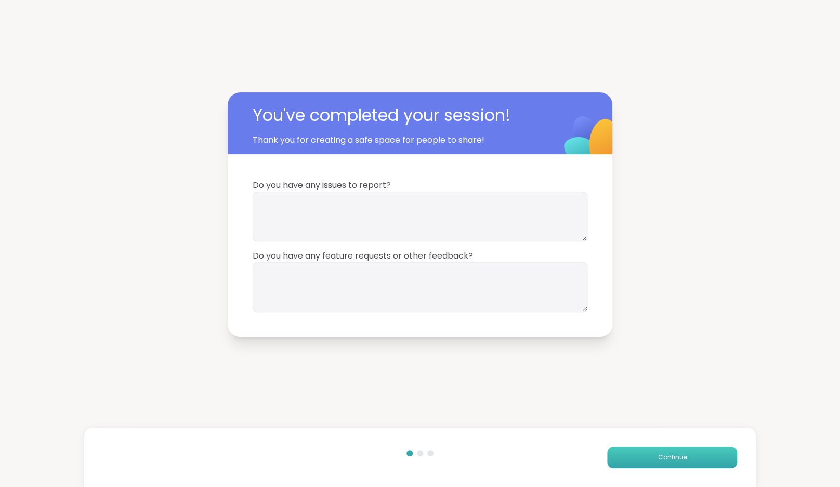
click at [636, 458] on button "Continue" at bounding box center [672, 458] width 130 height 22
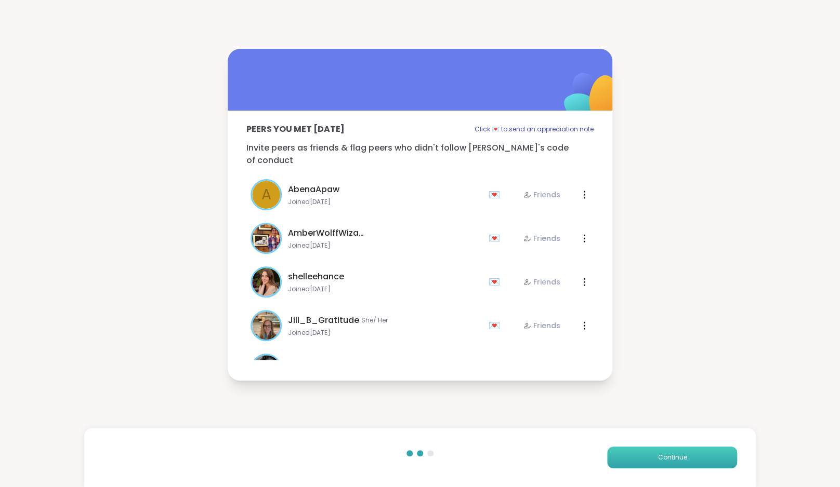
click at [636, 458] on button "Continue" at bounding box center [672, 458] width 130 height 22
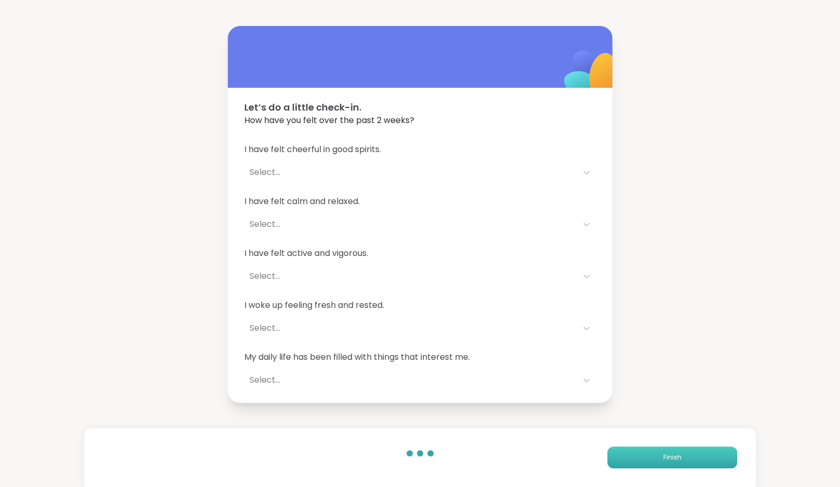
click at [636, 458] on button "Finish" at bounding box center [672, 458] width 130 height 22
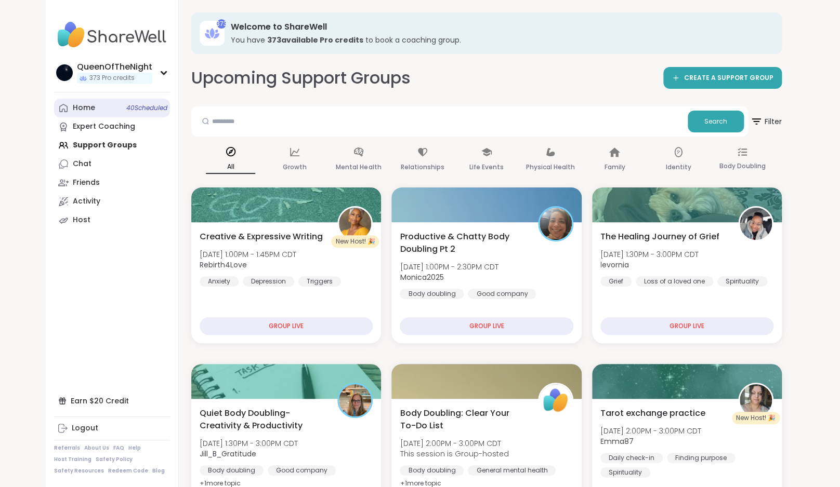
click at [63, 112] on icon at bounding box center [63, 108] width 10 height 10
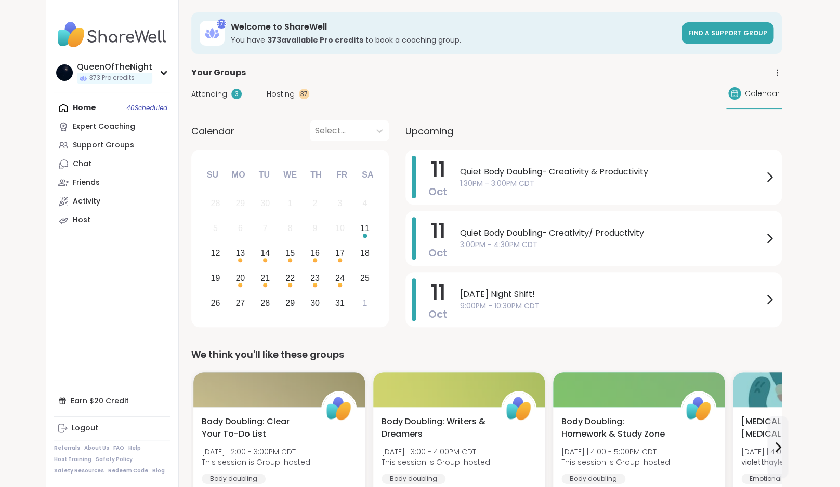
click at [218, 99] on span "Attending" at bounding box center [209, 94] width 36 height 11
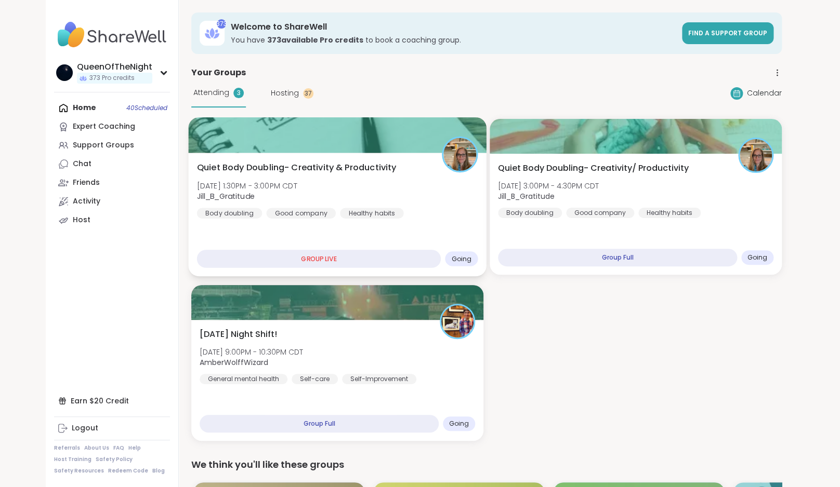
click at [245, 169] on span "Quiet Body Doubling- Creativity & Productivity" at bounding box center [297, 168] width 200 height 12
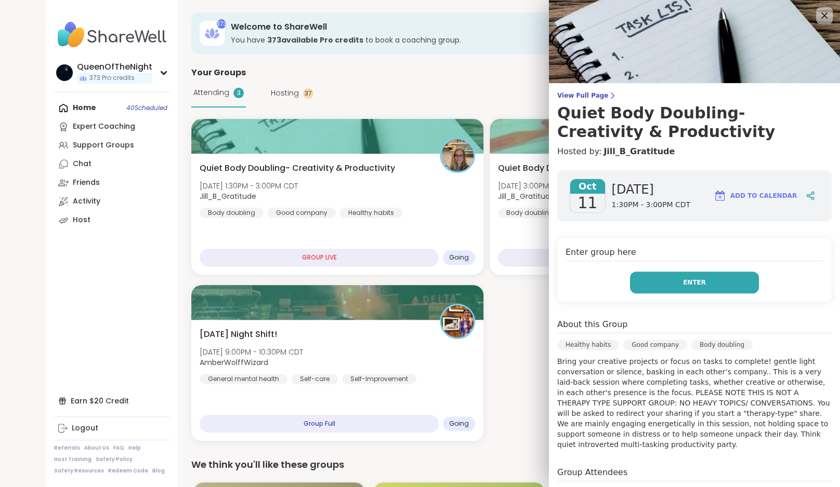
click at [644, 275] on button "Enter" at bounding box center [694, 283] width 129 height 22
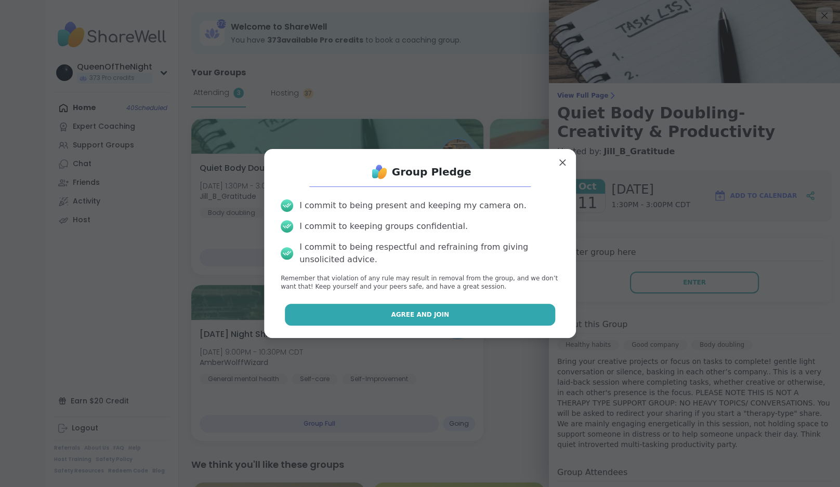
click at [435, 316] on span "Agree and Join" at bounding box center [420, 314] width 58 height 9
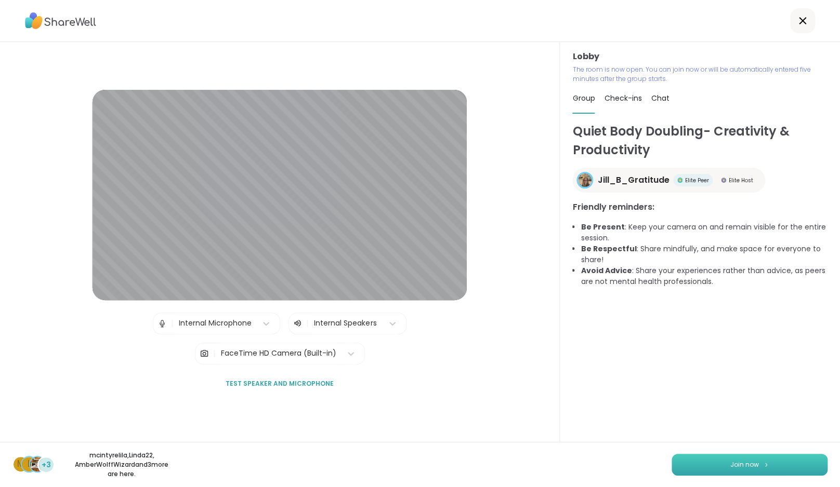
click at [711, 475] on button "Join now" at bounding box center [749, 465] width 156 height 22
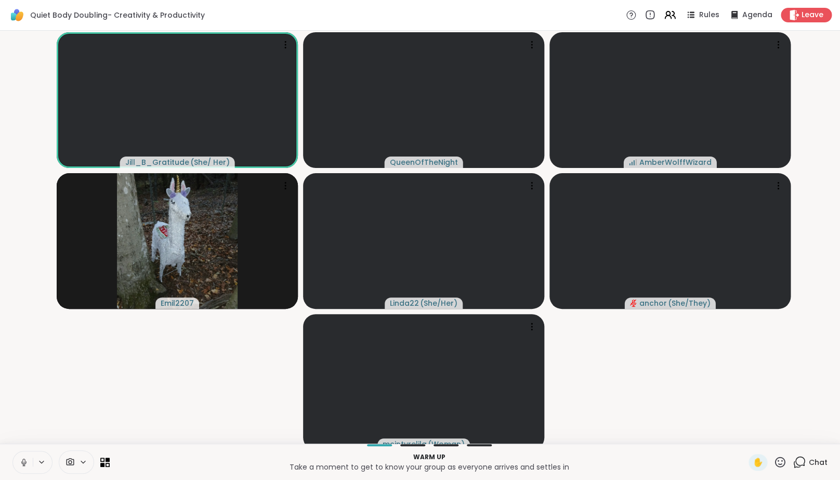
click at [20, 466] on icon at bounding box center [23, 461] width 9 height 9
click at [44, 400] on video-player-container "Jill_B_Gratitude ( She/ Her ) QueenOfTheNight AmberWolffWizard Emil2207 Linda22…" at bounding box center [419, 237] width 827 height 404
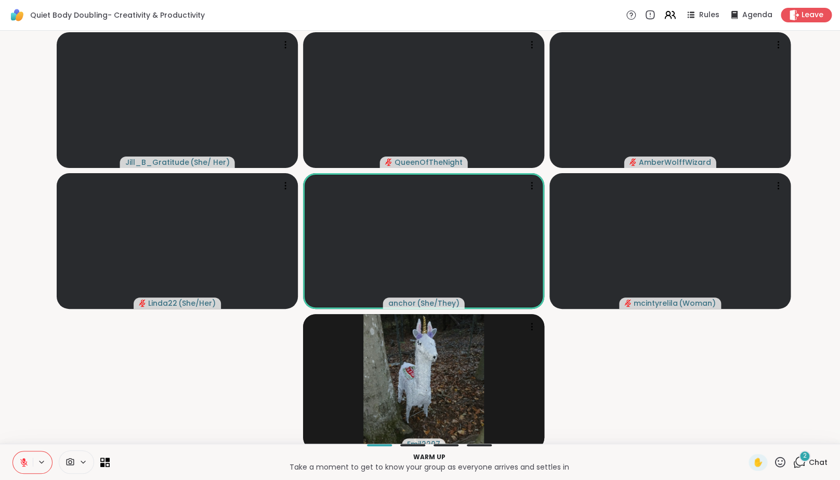
click at [26, 467] on icon at bounding box center [23, 461] width 9 height 9
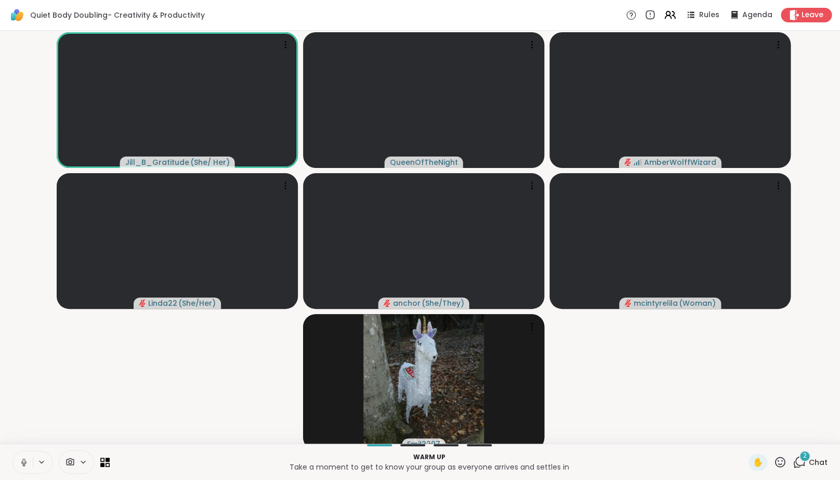
click at [73, 423] on video-player-container "Jill_B_Gratitude ( She/ Her ) QueenOfTheNight AmberWolffWizard Linda22 ( She/He…" at bounding box center [419, 237] width 827 height 404
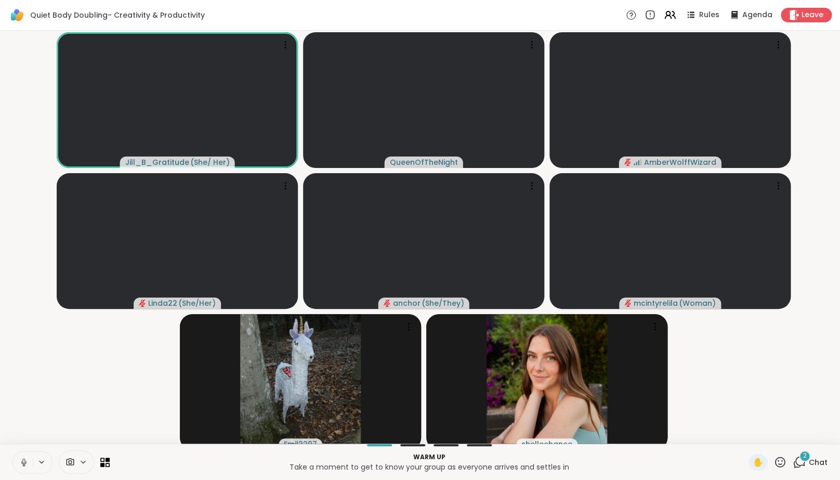
click at [60, 401] on video-player-container "Jill_B_Gratitude ( She/ Her ) QueenOfTheNight AmberWolffWizard Linda22 ( She/He…" at bounding box center [419, 237] width 827 height 404
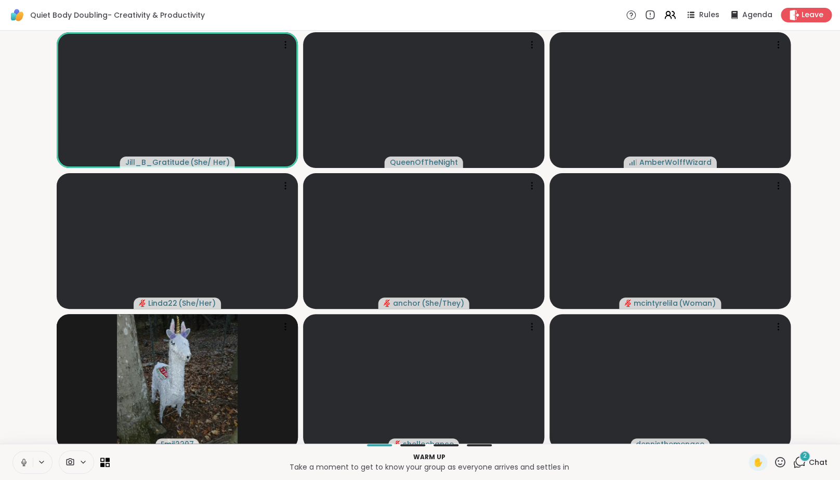
click at [25, 467] on icon at bounding box center [23, 461] width 9 height 9
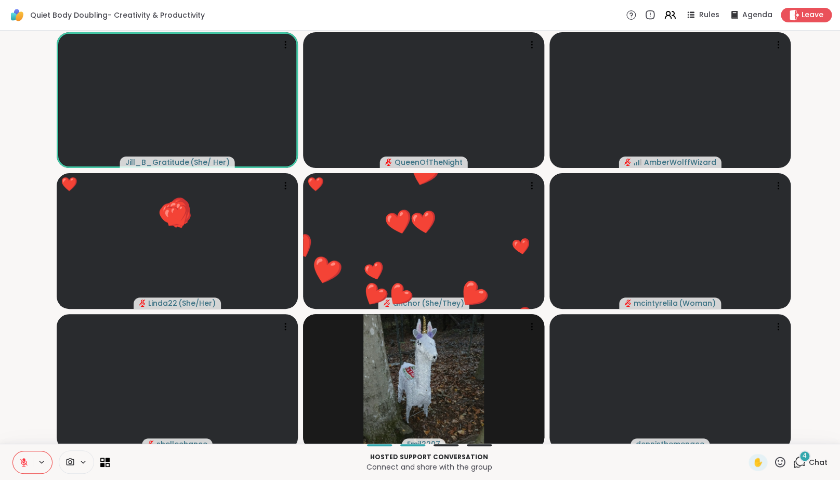
click at [779, 466] on icon at bounding box center [779, 461] width 13 height 13
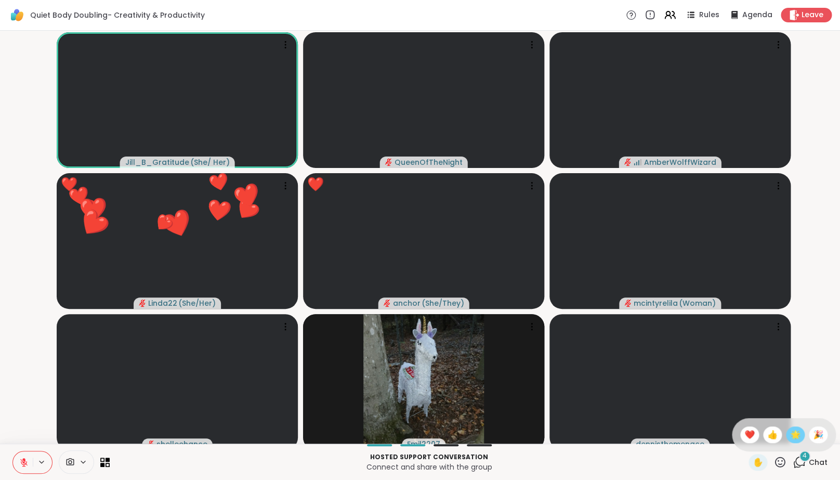
click at [793, 440] on div "🌟" at bounding box center [795, 434] width 19 height 17
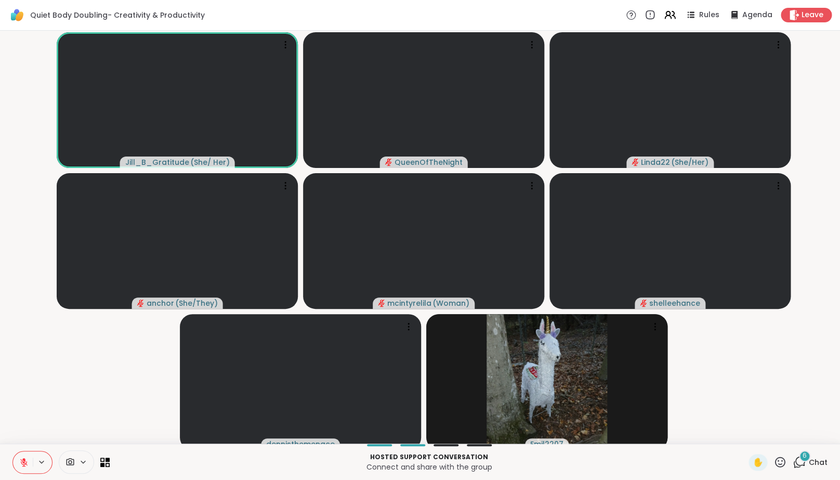
click at [19, 468] on button at bounding box center [23, 462] width 20 height 22
click at [16, 471] on button at bounding box center [23, 462] width 20 height 22
click at [22, 473] on button at bounding box center [23, 462] width 20 height 22
click at [49, 393] on video-player-container "Jill_B_Gratitude ( She/ Her ) QueenOfTheNight Linda22 ( She/Her ) anchor ( She/…" at bounding box center [419, 237] width 827 height 404
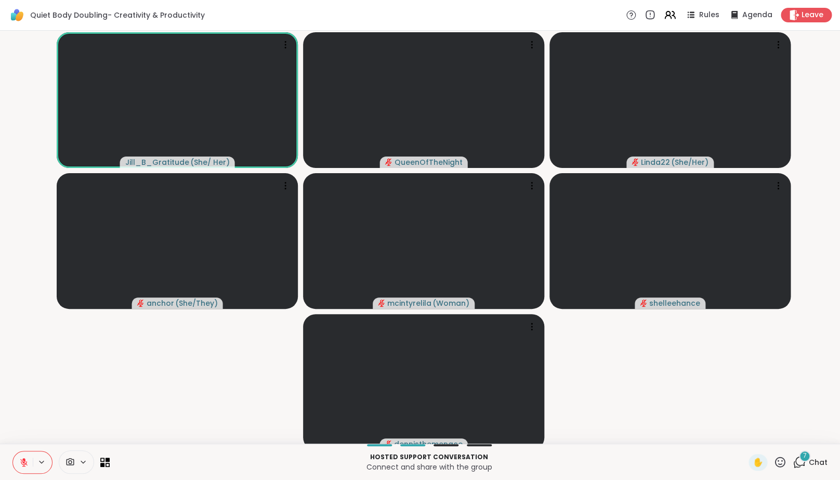
click at [21, 466] on icon at bounding box center [23, 461] width 7 height 7
click at [26, 466] on icon at bounding box center [23, 461] width 9 height 9
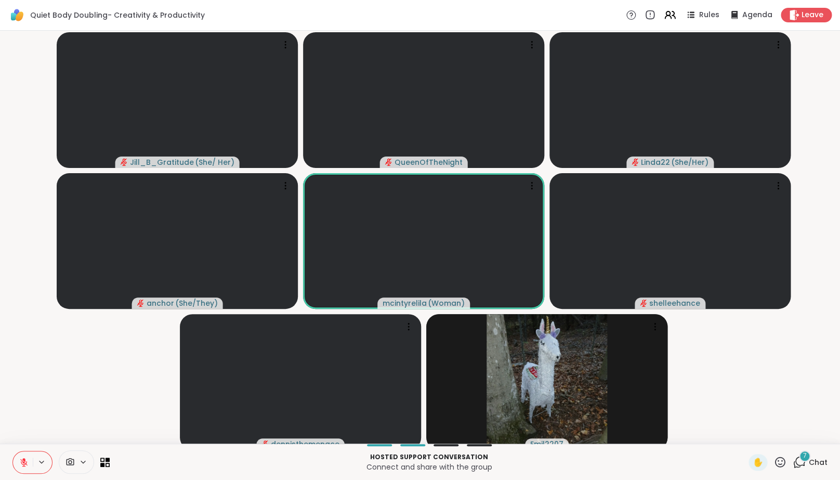
click at [26, 466] on icon at bounding box center [23, 461] width 9 height 9
